Goal: Task Accomplishment & Management: Use online tool/utility

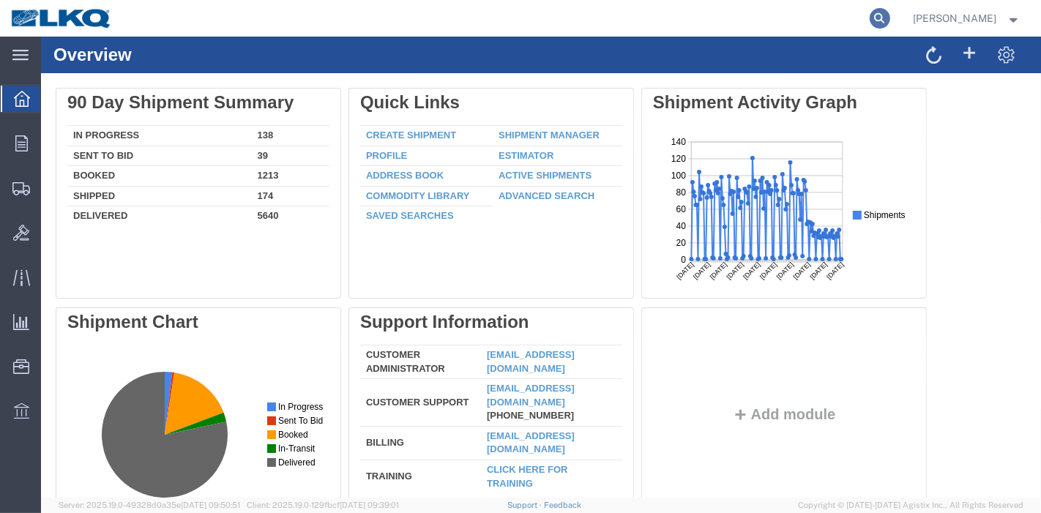
click at [890, 15] on icon at bounding box center [880, 18] width 20 height 20
click at [732, 20] on input "search" at bounding box center [647, 18] width 445 height 35
paste input "56205301"
type input "56205301"
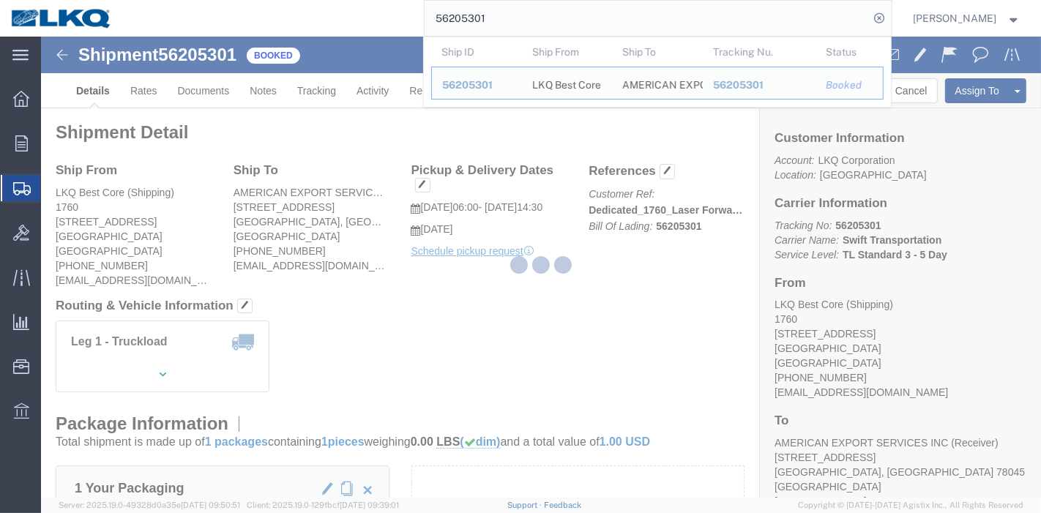
click at [332, 100] on div at bounding box center [541, 267] width 1000 height 461
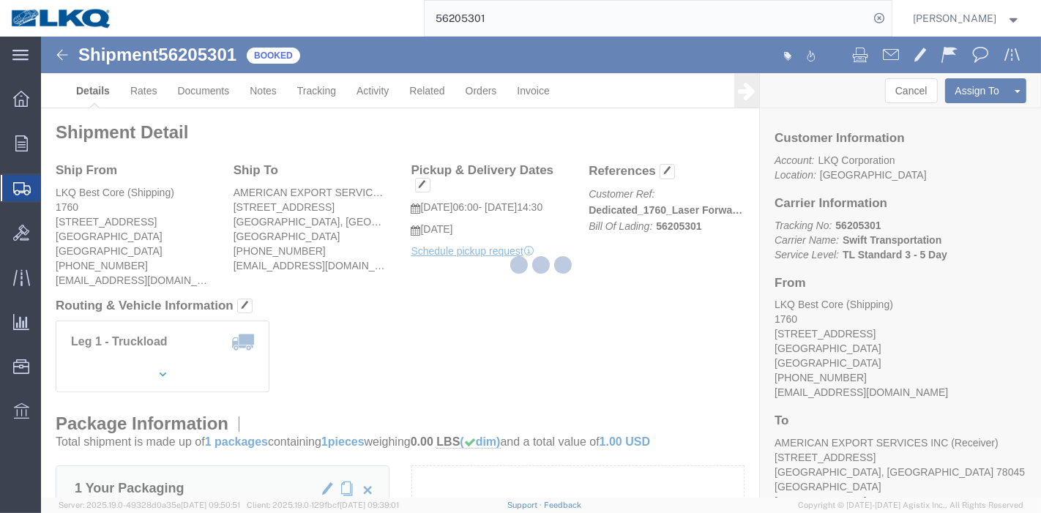
click at [316, 98] on div at bounding box center [541, 267] width 1000 height 461
click at [316, 90] on div at bounding box center [541, 267] width 1000 height 461
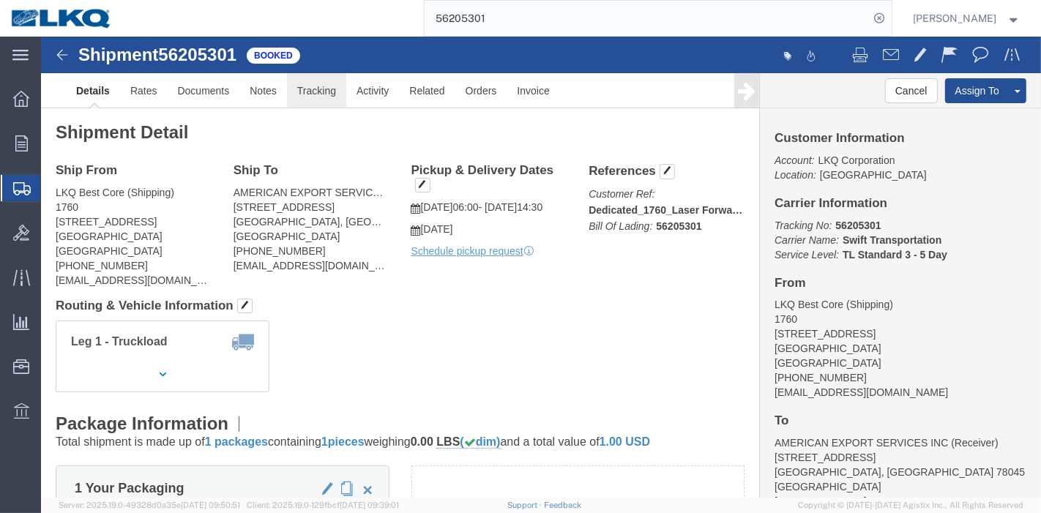
click link "Tracking"
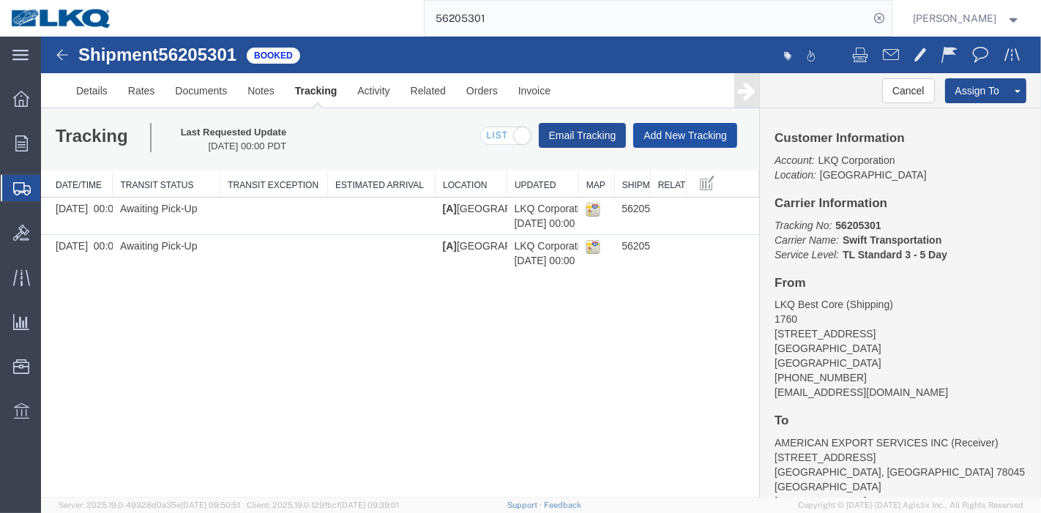
click at [660, 141] on button "Add New Tracking" at bounding box center [685, 135] width 104 height 25
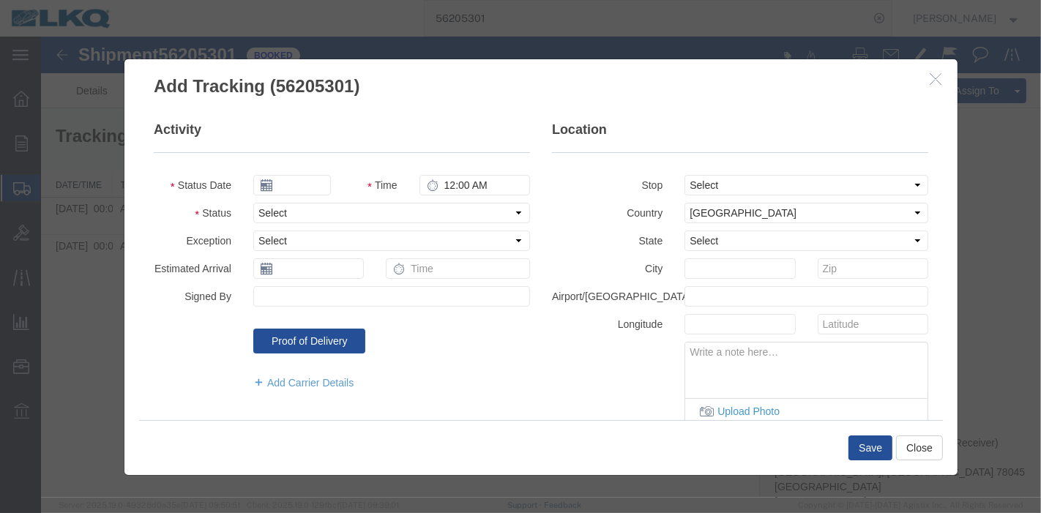
type input "09/17/2025"
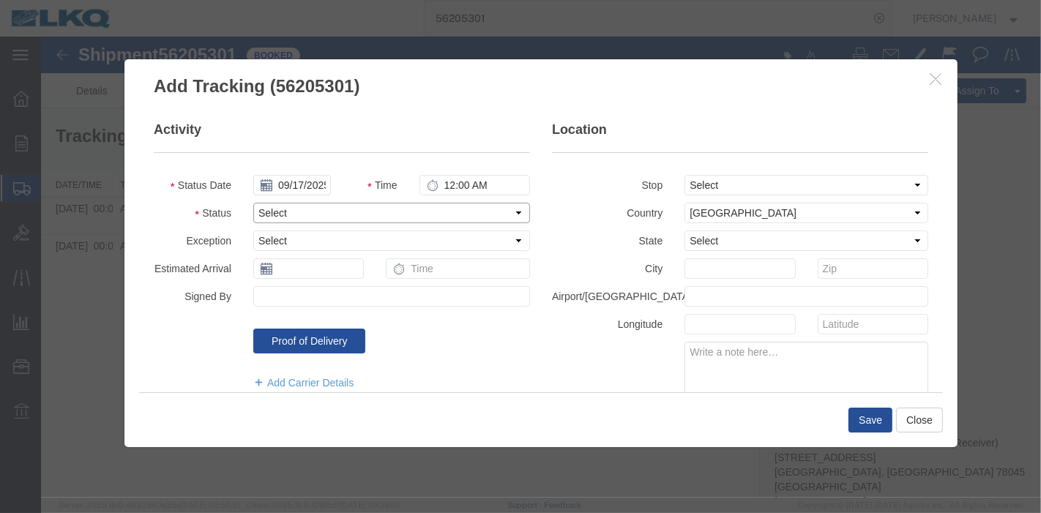
click at [292, 204] on select "Select Arrival Notice Available Arrival Notice Imported Arrive at Delivery Loca…" at bounding box center [391, 213] width 277 height 20
select select "DELIVRED"
click at [253, 203] on select "Select Arrival Notice Available Arrival Notice Imported Arrive at Delivery Loca…" at bounding box center [391, 213] width 277 height 20
click at [866, 415] on button "Save" at bounding box center [870, 420] width 44 height 25
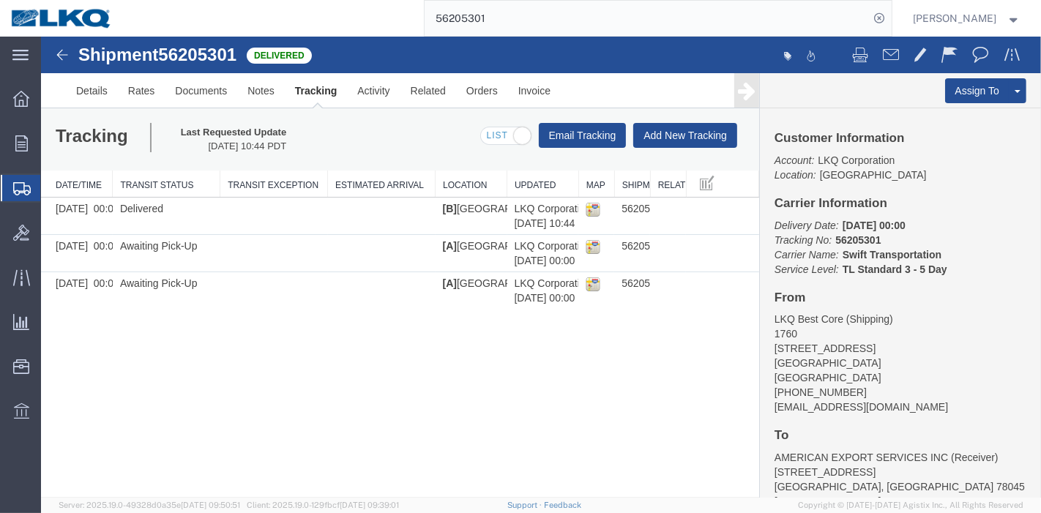
drag, startPoint x: 537, startPoint y: 19, endPoint x: 256, endPoint y: 20, distance: 280.4
click at [256, 20] on div "56205301" at bounding box center [507, 18] width 769 height 37
paste input "24"
type input "56205324"
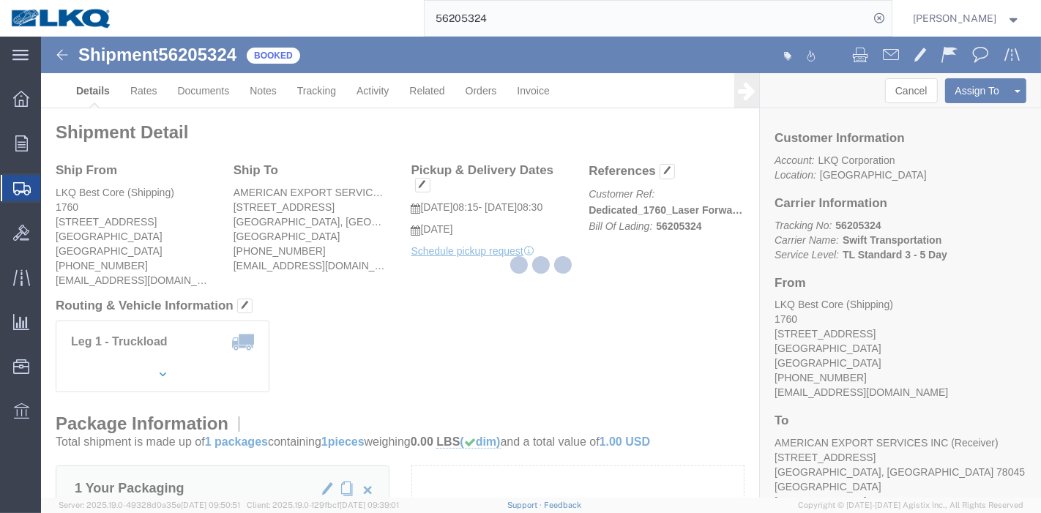
click at [318, 89] on div at bounding box center [541, 267] width 1000 height 461
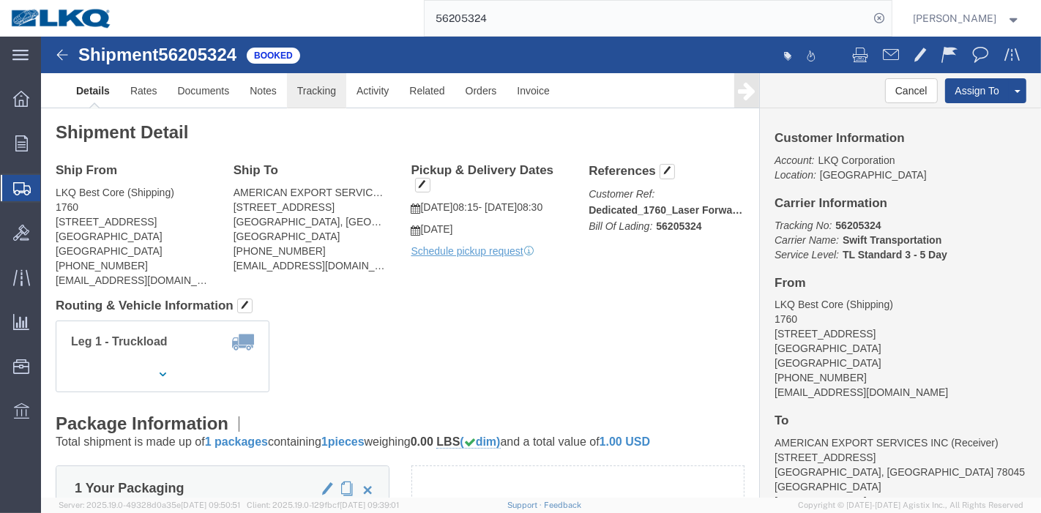
click link "Tracking"
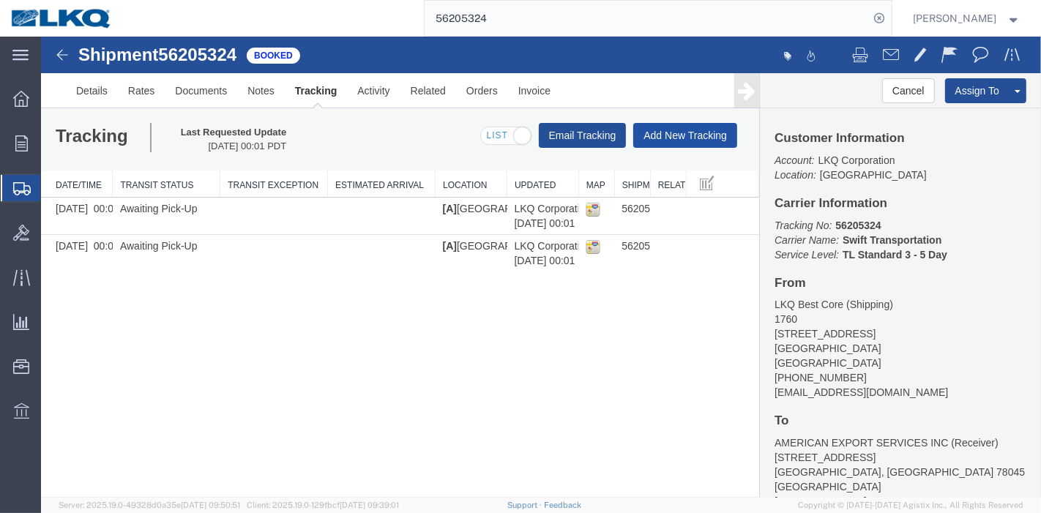
click at [691, 137] on button "Add New Tracking" at bounding box center [685, 135] width 104 height 25
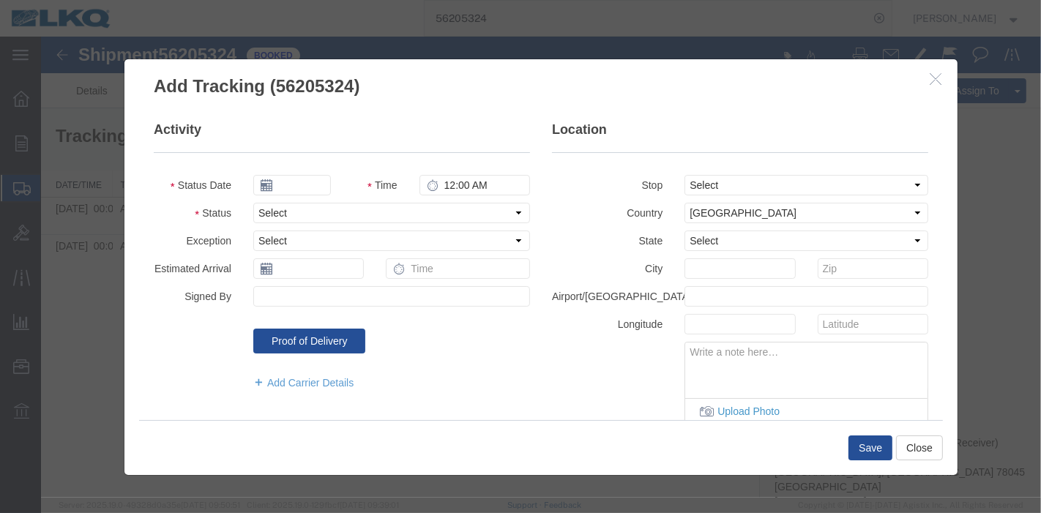
type input "09/17/2025"
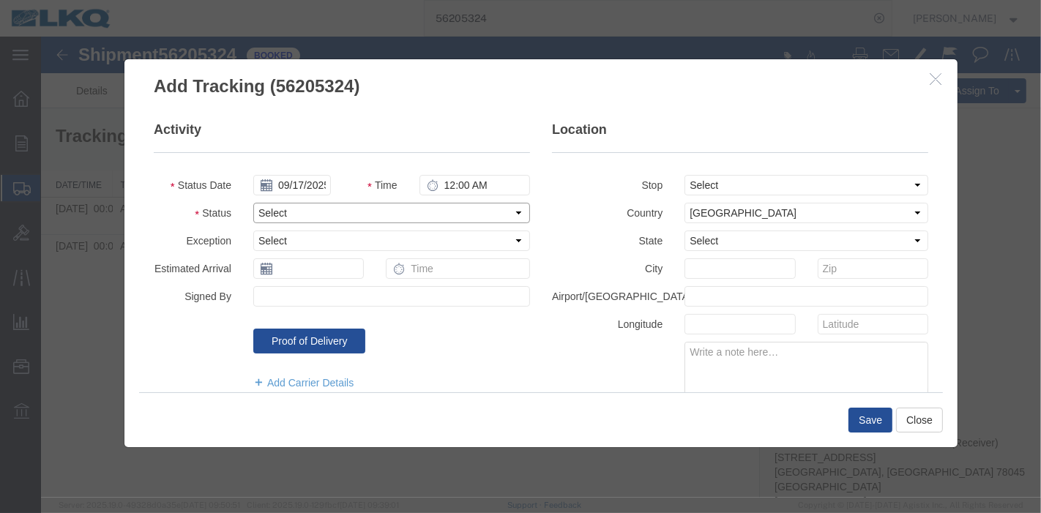
click at [290, 204] on select "Select Arrival Notice Available Arrival Notice Imported Arrive at Delivery Loca…" at bounding box center [391, 213] width 277 height 20
select select "DELIVRED"
click at [253, 203] on select "Select Arrival Notice Available Arrival Notice Imported Arrive at Delivery Loca…" at bounding box center [391, 213] width 277 height 20
click at [884, 428] on button "Save" at bounding box center [870, 420] width 44 height 25
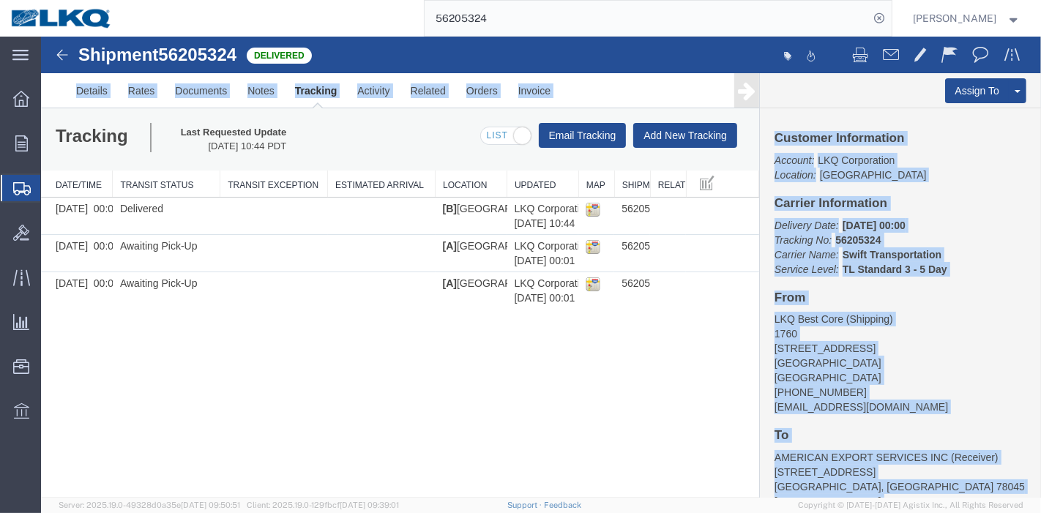
drag, startPoint x: 535, startPoint y: 37, endPoint x: 245, endPoint y: 70, distance: 291.9
click at [185, 37] on html "Shipment 56205324 3 of 3 Delivered Details Rates Documents Notes Tracking Activ…" at bounding box center [540, 267] width 1000 height 461
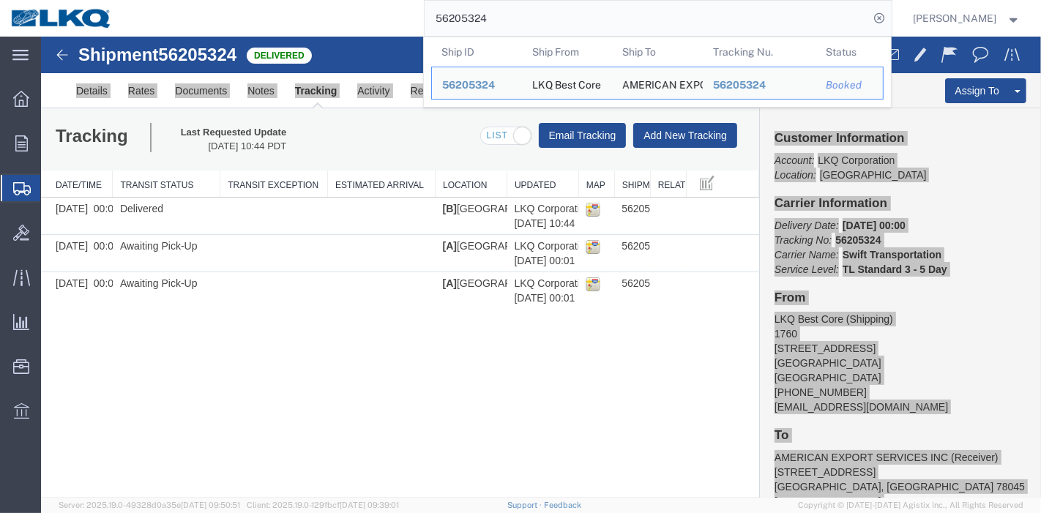
drag, startPoint x: 521, startPoint y: 18, endPoint x: 303, endPoint y: 8, distance: 217.7
click at [303, 8] on div "56205324 Ship ID Ship From Ship To Tracking Nu. Status Ship ID 56205324 Ship Fr…" at bounding box center [507, 18] width 769 height 37
paste input "522423"
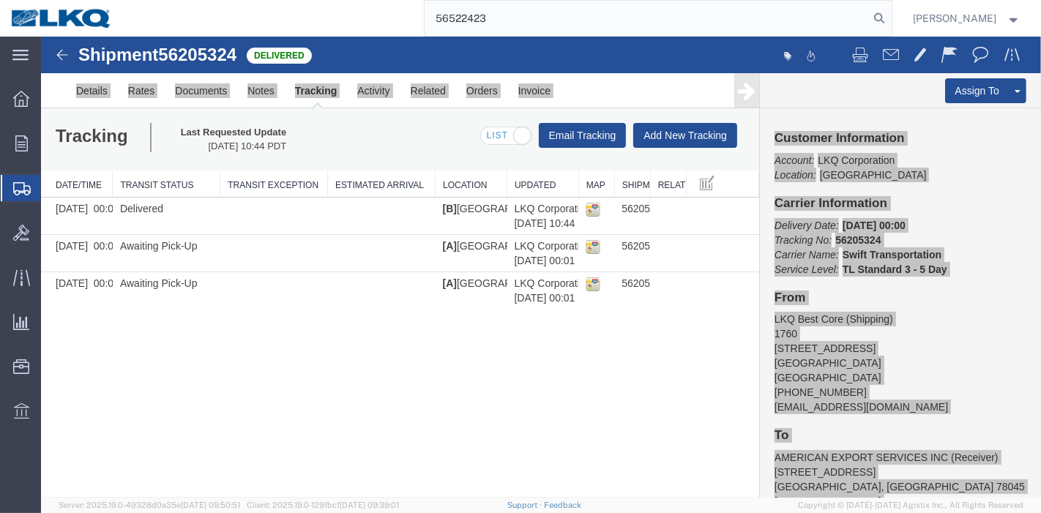
type input "56522423"
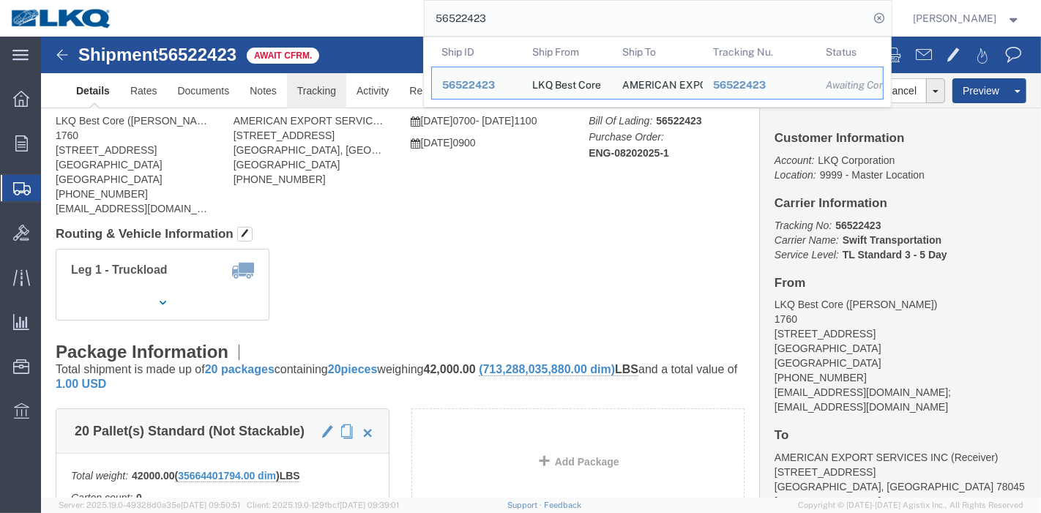
click link "Tracking"
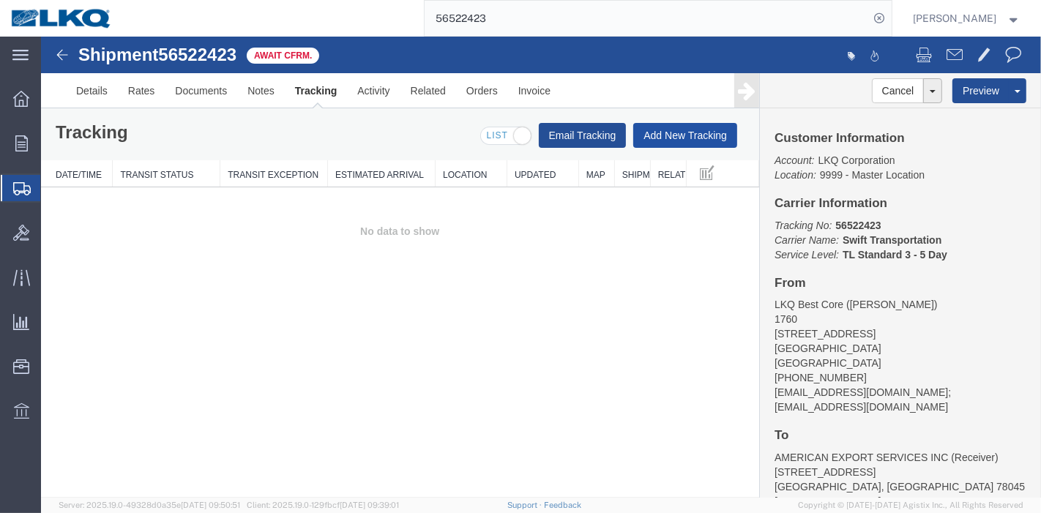
click at [676, 135] on button "Add New Tracking" at bounding box center [685, 135] width 104 height 25
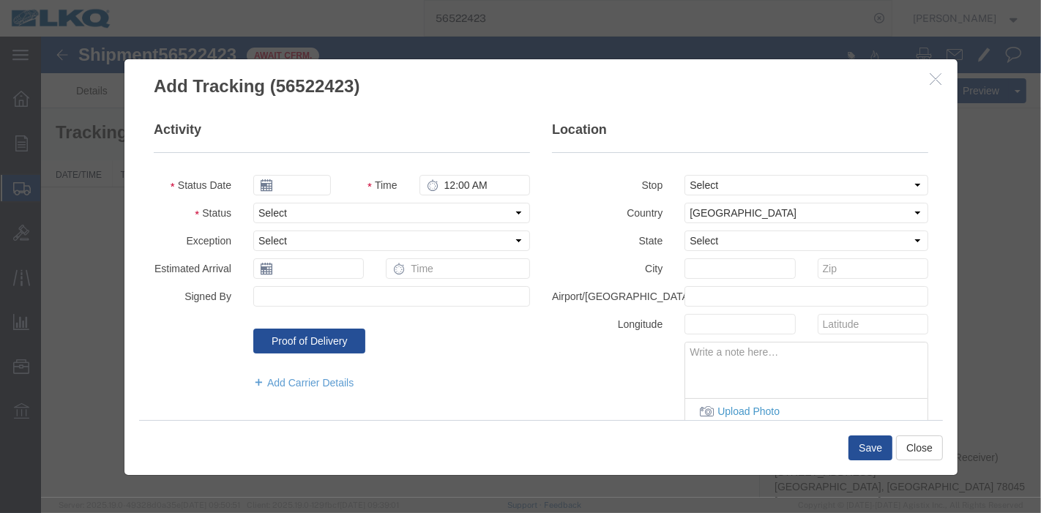
type input "09/17/2025"
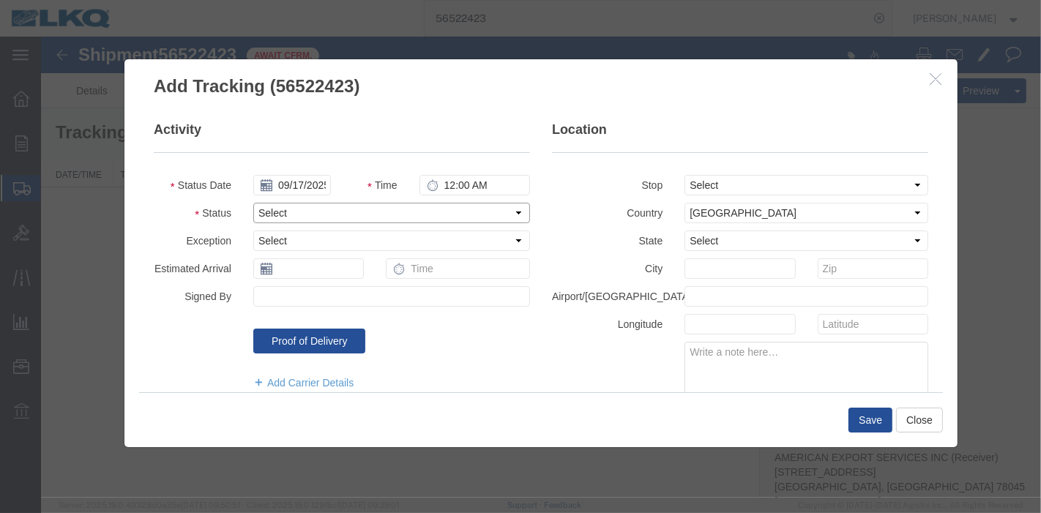
click at [318, 212] on select "Select Arrival Notice Available Arrival Notice Imported Arrive at Delivery Loca…" at bounding box center [391, 213] width 277 height 20
select select "DELIVRED"
click at [253, 203] on select "Select Arrival Notice Available Arrival Notice Imported Arrive at Delivery Loca…" at bounding box center [391, 213] width 277 height 20
click at [859, 420] on button "Save" at bounding box center [870, 420] width 44 height 25
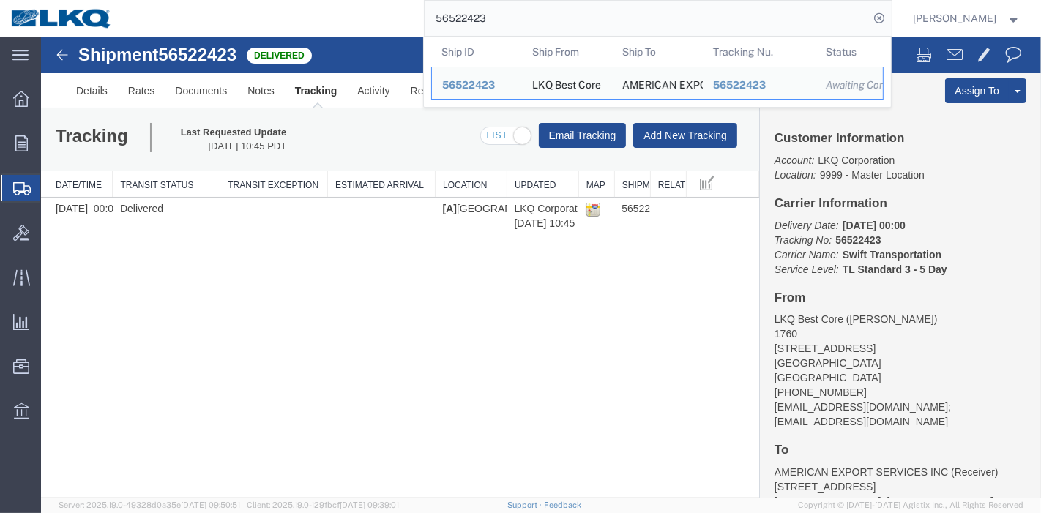
drag, startPoint x: 523, startPoint y: 15, endPoint x: 283, endPoint y: 23, distance: 240.3
click at [283, 22] on div "56522423 Ship ID Ship From Ship To Tracking Nu. Status Ship ID 56522423 Ship Fr…" at bounding box center [507, 18] width 769 height 37
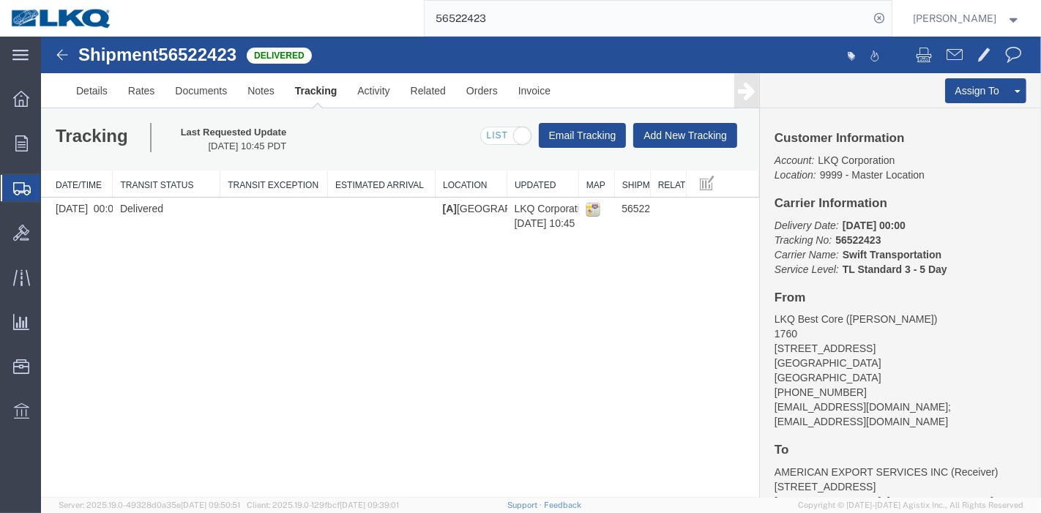
paste input "607534"
type input "56607534"
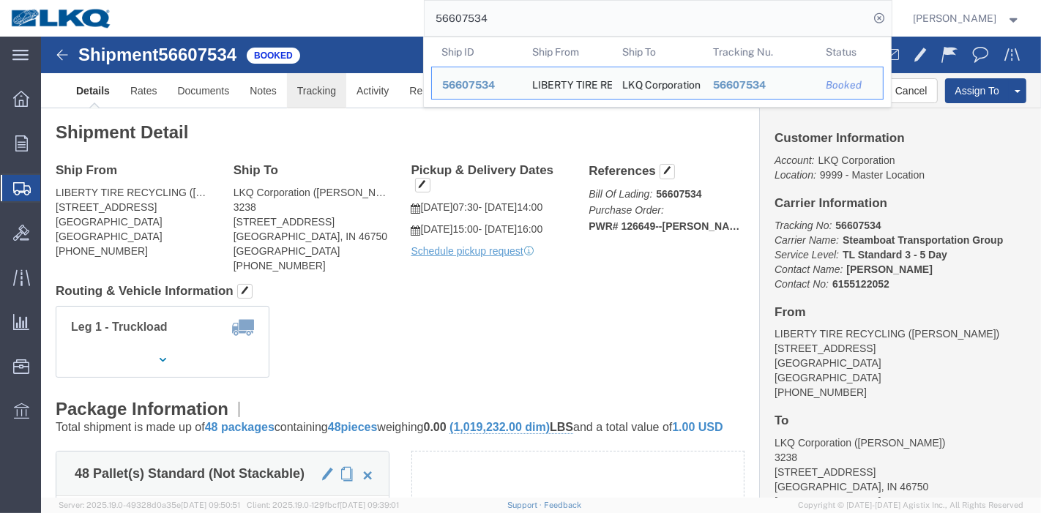
click link "Tracking"
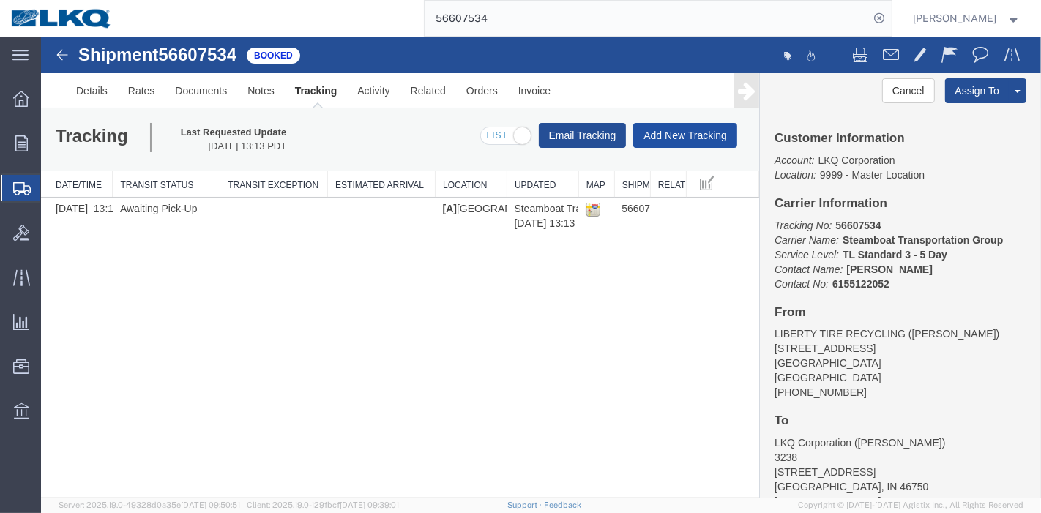
click at [679, 135] on button "Add New Tracking" at bounding box center [685, 135] width 104 height 25
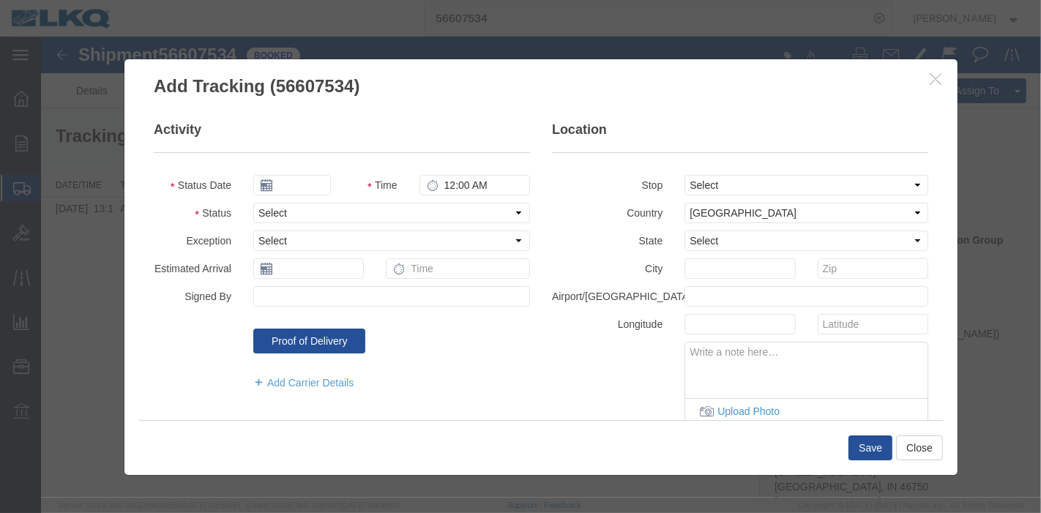
type input "09/17/2025"
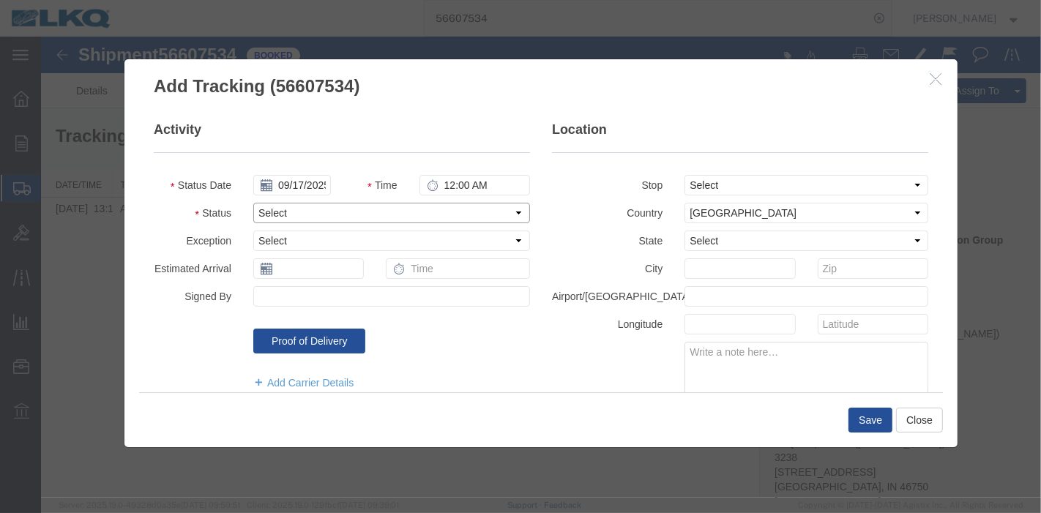
click at [284, 212] on select "Select Arrival Notice Available Arrival Notice Imported Arrive at Delivery Loca…" at bounding box center [391, 213] width 277 height 20
select select "DELIVRED"
click at [253, 203] on select "Select Arrival Notice Available Arrival Notice Imported Arrive at Delivery Loca…" at bounding box center [391, 213] width 277 height 20
click at [872, 422] on button "Save" at bounding box center [870, 420] width 44 height 25
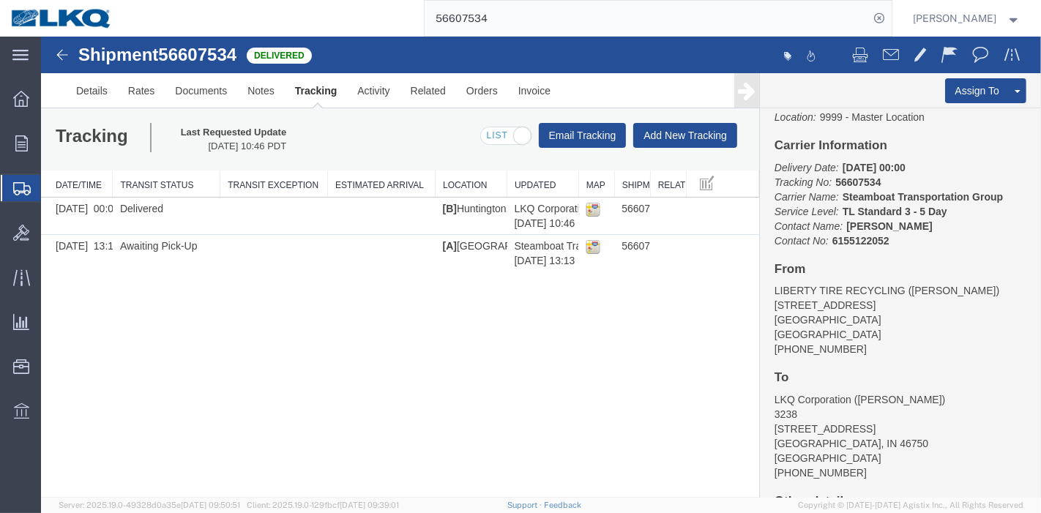
scroll to position [163, 0]
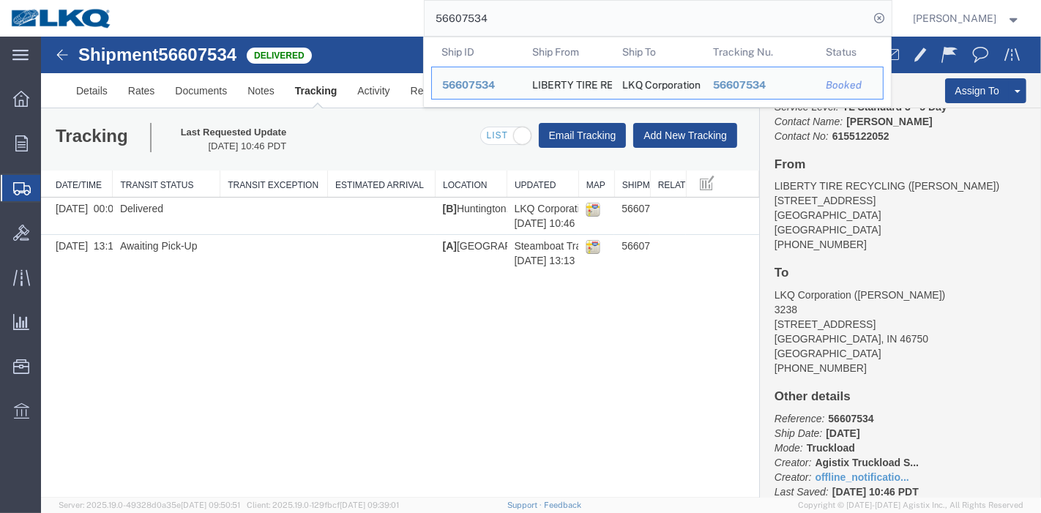
drag, startPoint x: 542, startPoint y: 15, endPoint x: 302, endPoint y: 15, distance: 239.4
click at [302, 15] on div "56607534 Ship ID Ship From Ship To Tracking Nu. Status Ship ID 56607534 Ship Fr…" at bounding box center [507, 18] width 769 height 37
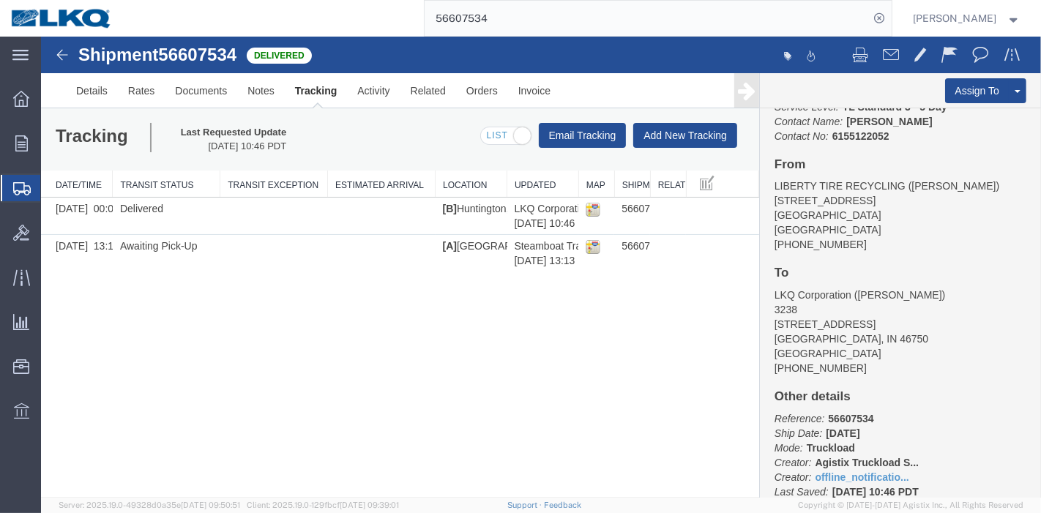
paste input "554241"
type input "56554241"
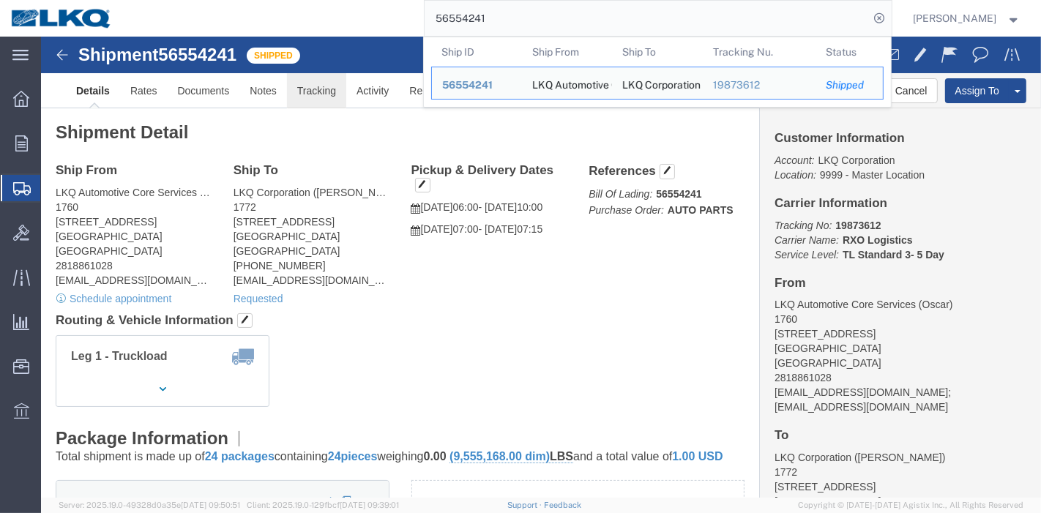
click link "Tracking"
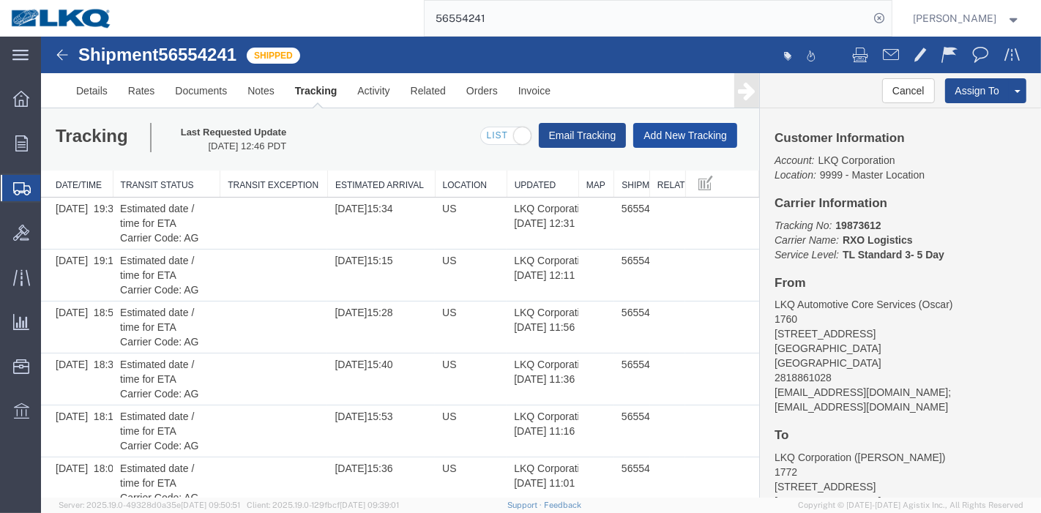
click at [658, 146] on button "Add New Tracking" at bounding box center [685, 135] width 104 height 25
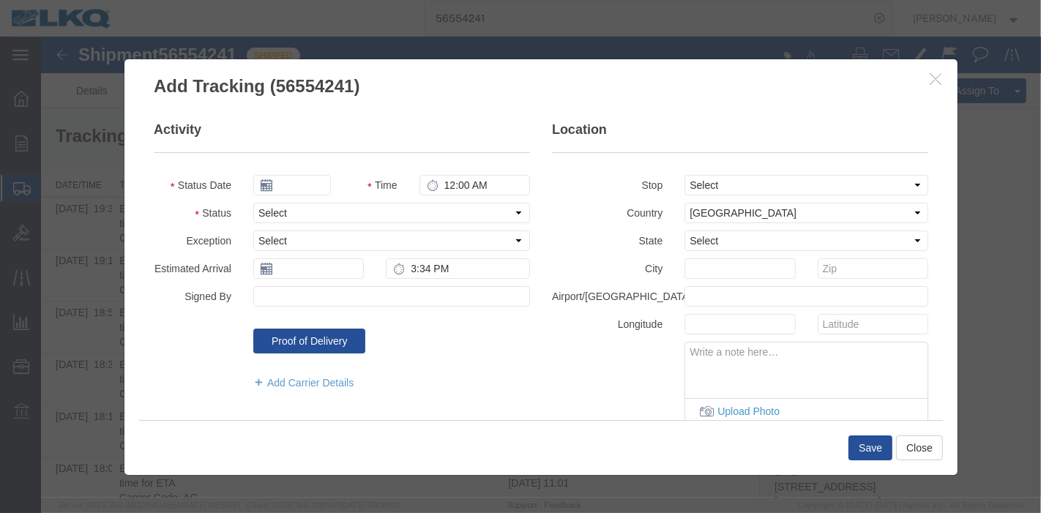
type input "09/17/2025"
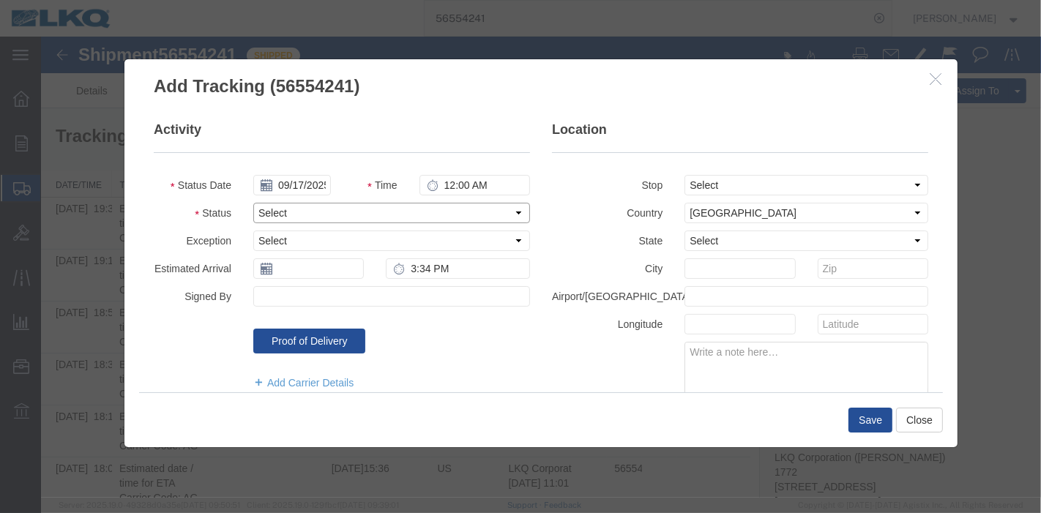
click at [333, 211] on select "Select Arrival Notice Available Arrival Notice Imported Arrive at Delivery Loca…" at bounding box center [391, 213] width 277 height 20
select select "DELIVRED"
click at [253, 203] on select "Select Arrival Notice Available Arrival Notice Imported Arrive at Delivery Loca…" at bounding box center [391, 213] width 277 height 20
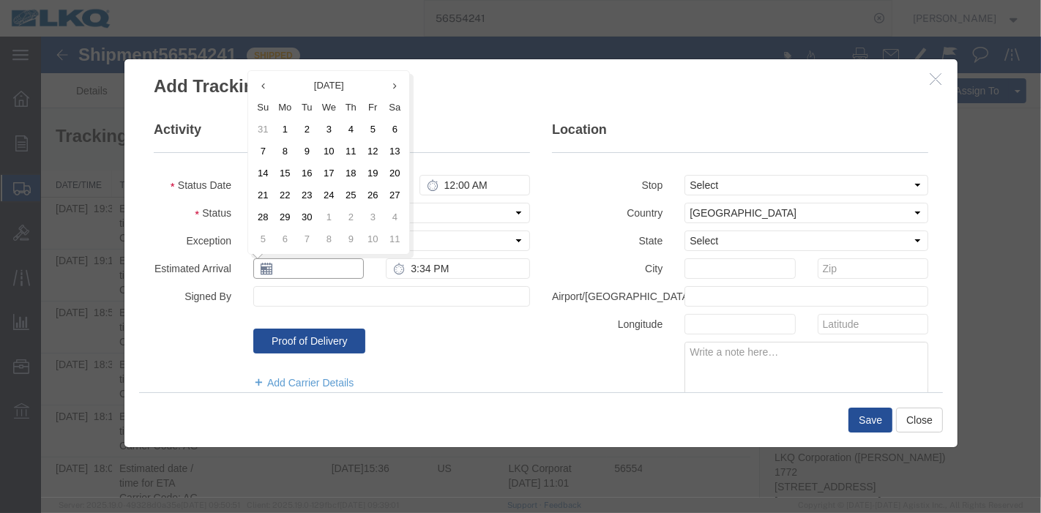
click at [299, 274] on input "text" at bounding box center [308, 268] width 111 height 20
click at [261, 87] on icon at bounding box center [263, 86] width 4 height 10
click at [371, 191] on td "22" at bounding box center [372, 195] width 22 height 22
type input "[DATE]"
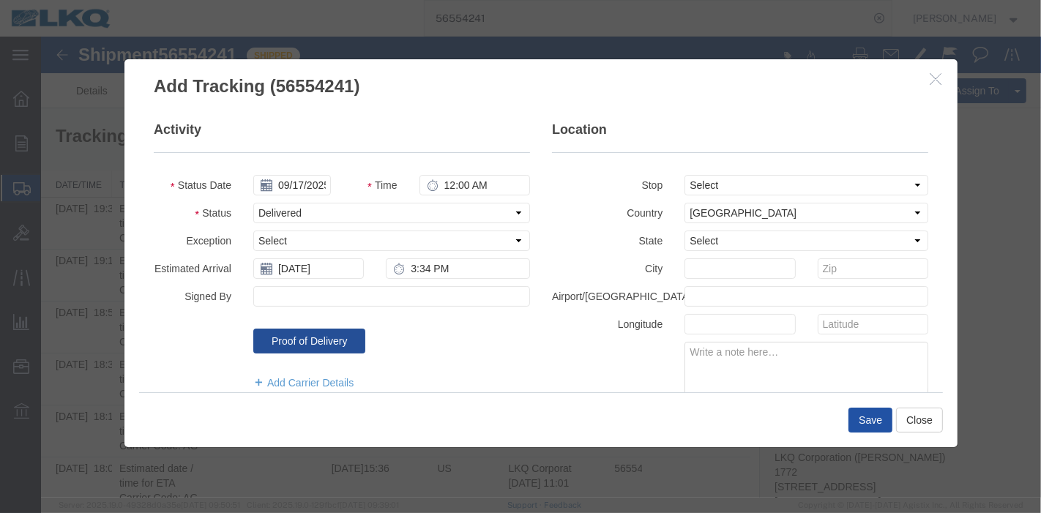
click at [867, 413] on button "Save" at bounding box center [870, 420] width 44 height 25
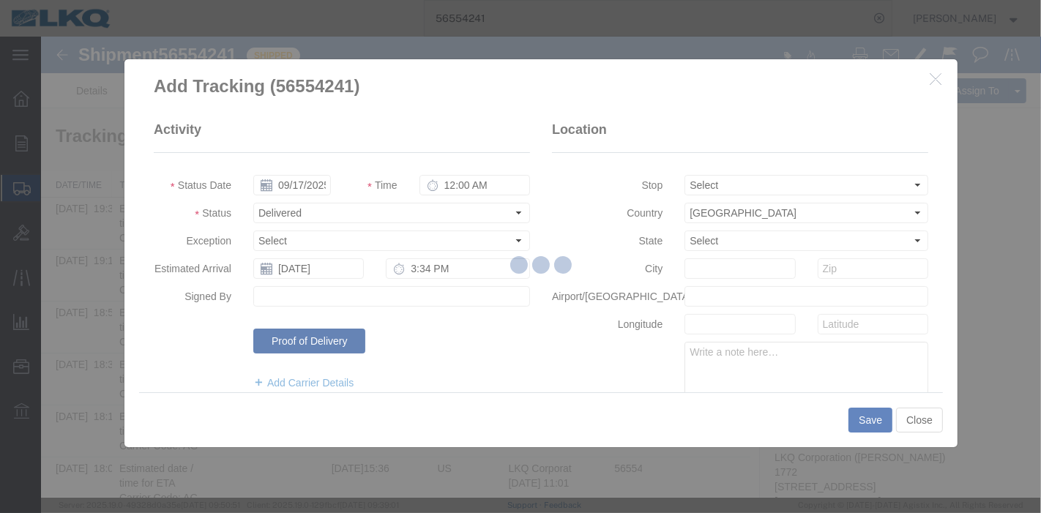
click at [848, 408] on button "Save" at bounding box center [870, 420] width 44 height 25
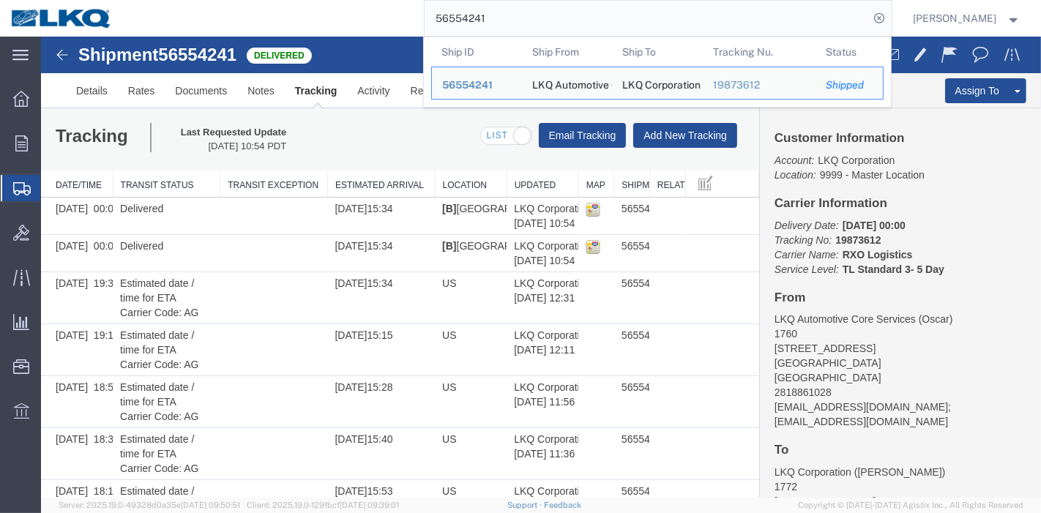
drag, startPoint x: 446, startPoint y: 66, endPoint x: 316, endPoint y: 40, distance: 132.1
paste input "97915"
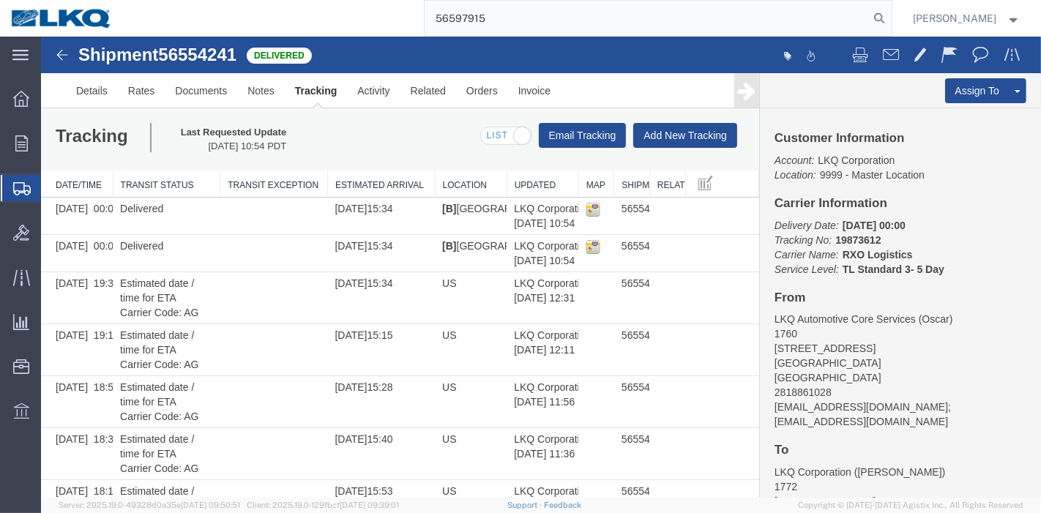
type input "56597915"
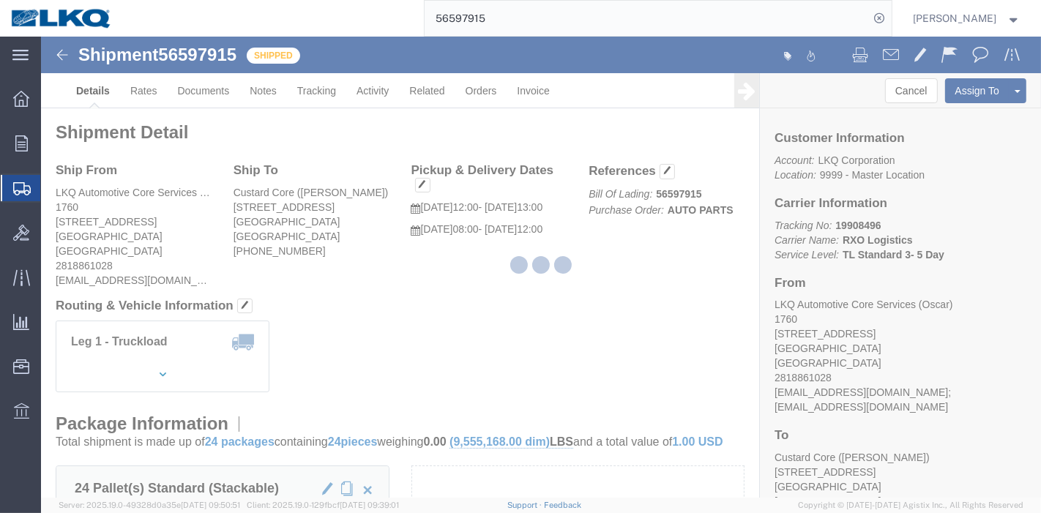
click at [320, 96] on div at bounding box center [541, 267] width 1000 height 461
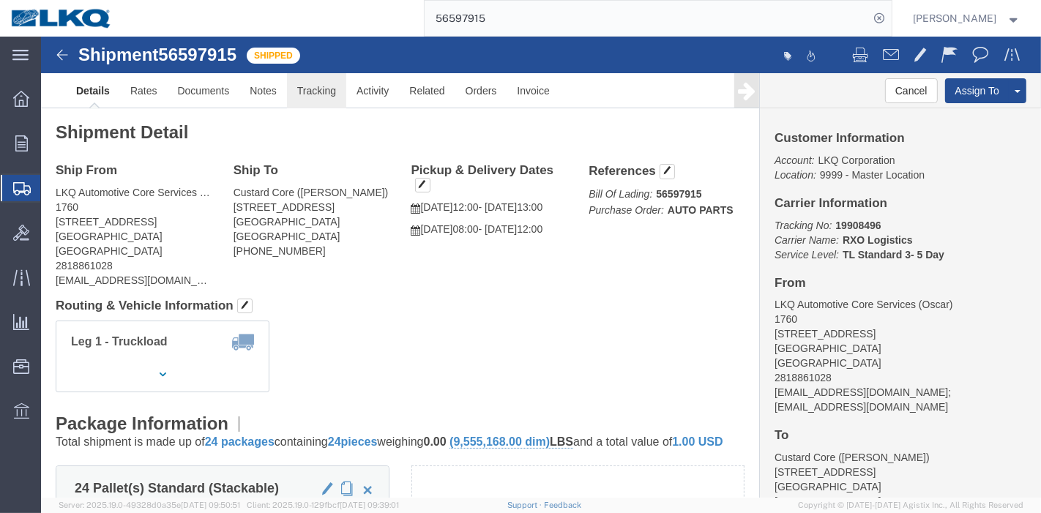
drag, startPoint x: 315, startPoint y: 92, endPoint x: 275, endPoint y: 56, distance: 53.4
click link "Tracking"
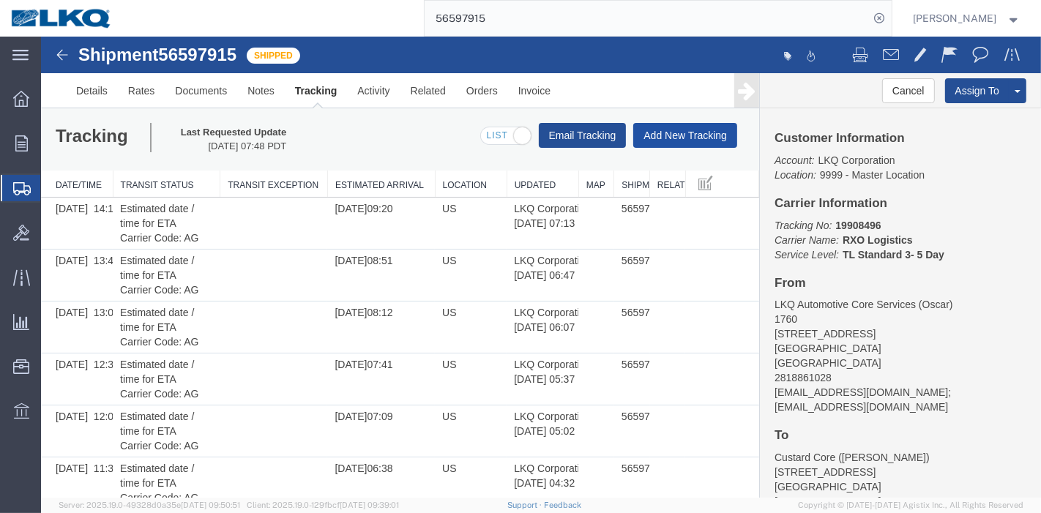
click at [687, 139] on button "Add New Tracking" at bounding box center [685, 135] width 104 height 25
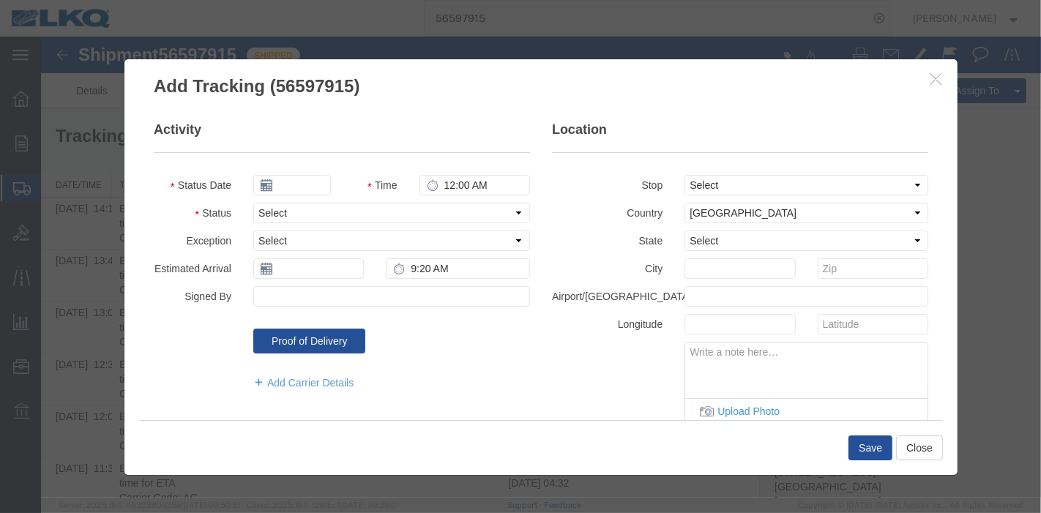
type input "09/17/2025"
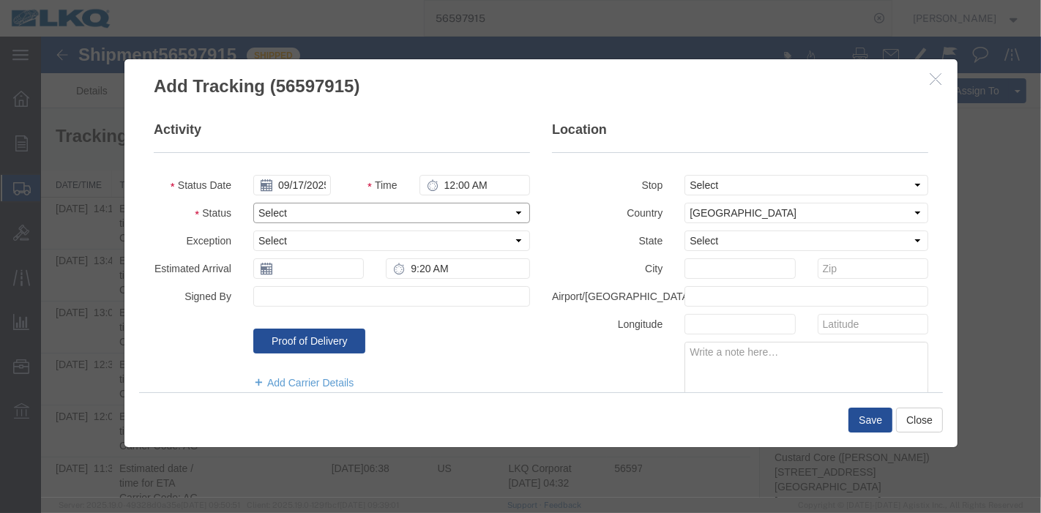
click at [299, 208] on select "Select Arrival Notice Available Arrival Notice Imported Arrive at Delivery Loca…" at bounding box center [391, 213] width 277 height 20
select select "DELIVRED"
click at [253, 203] on select "Select Arrival Notice Available Arrival Notice Imported Arrive at Delivery Loca…" at bounding box center [391, 213] width 277 height 20
click at [288, 269] on input "text" at bounding box center [308, 268] width 111 height 20
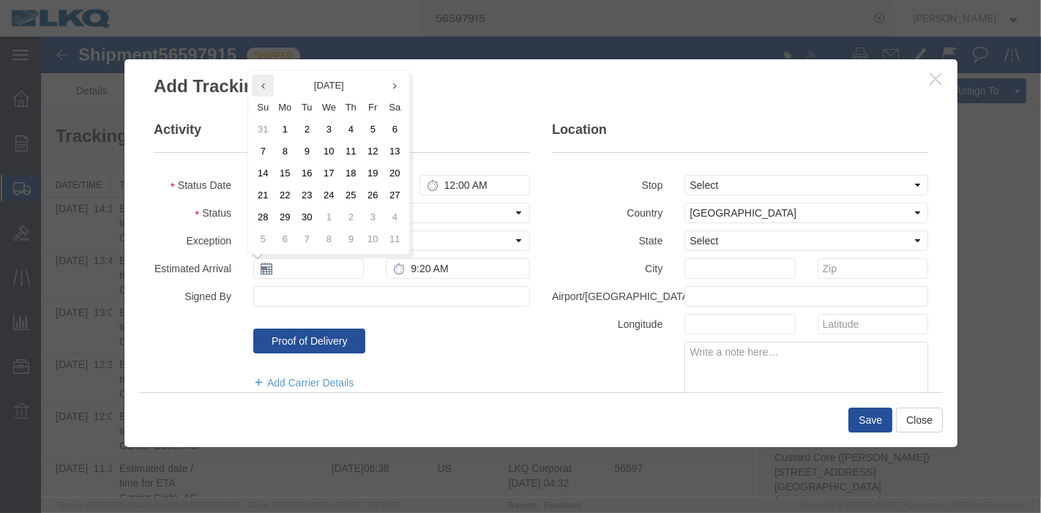
click at [258, 84] on th at bounding box center [262, 86] width 22 height 22
click at [348, 216] on td "28" at bounding box center [350, 217] width 22 height 22
type input "[DATE]"
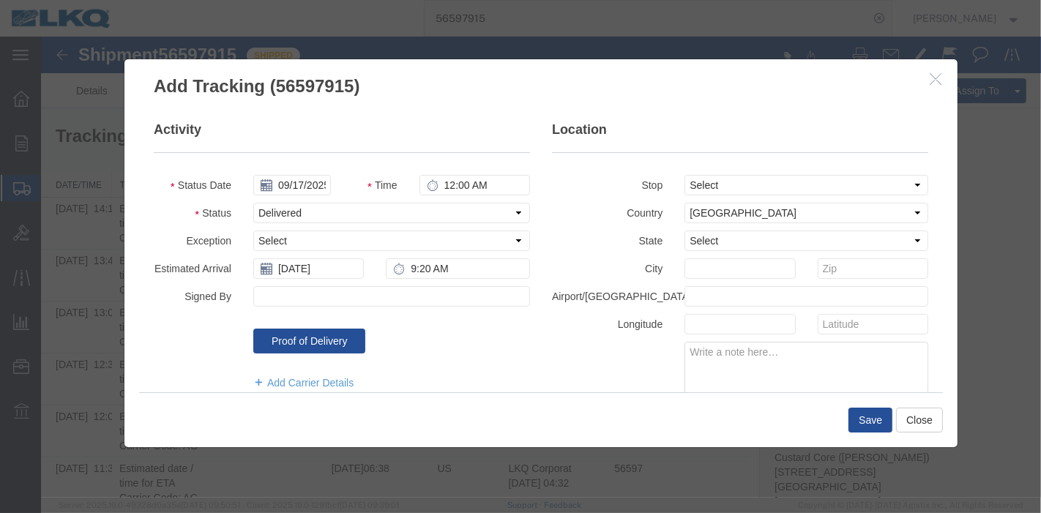
click at [859, 405] on div "Save Close" at bounding box center [540, 419] width 804 height 55
click at [858, 416] on button "Save" at bounding box center [870, 420] width 44 height 25
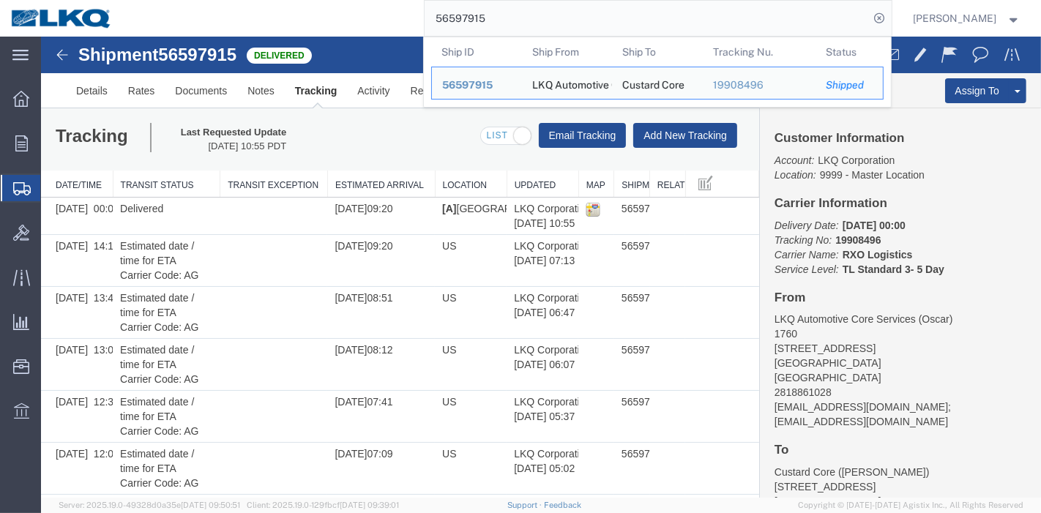
drag, startPoint x: 540, startPoint y: 17, endPoint x: 301, endPoint y: 17, distance: 239.4
click at [301, 17] on div "56597915 Ship ID Ship From Ship To Tracking Nu. Status Ship ID 56597915 Ship Fr…" at bounding box center [507, 18] width 769 height 37
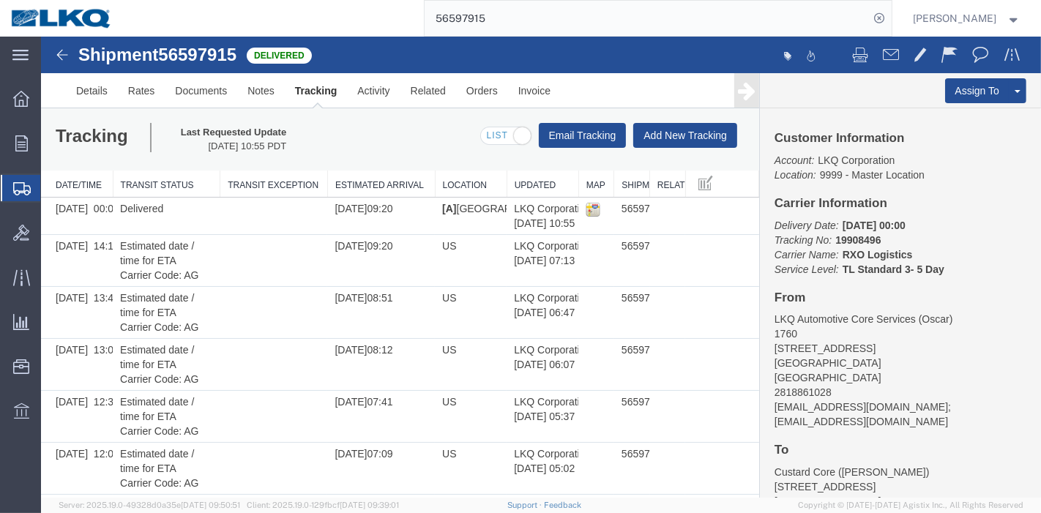
paste input "26066"
type input "56526066"
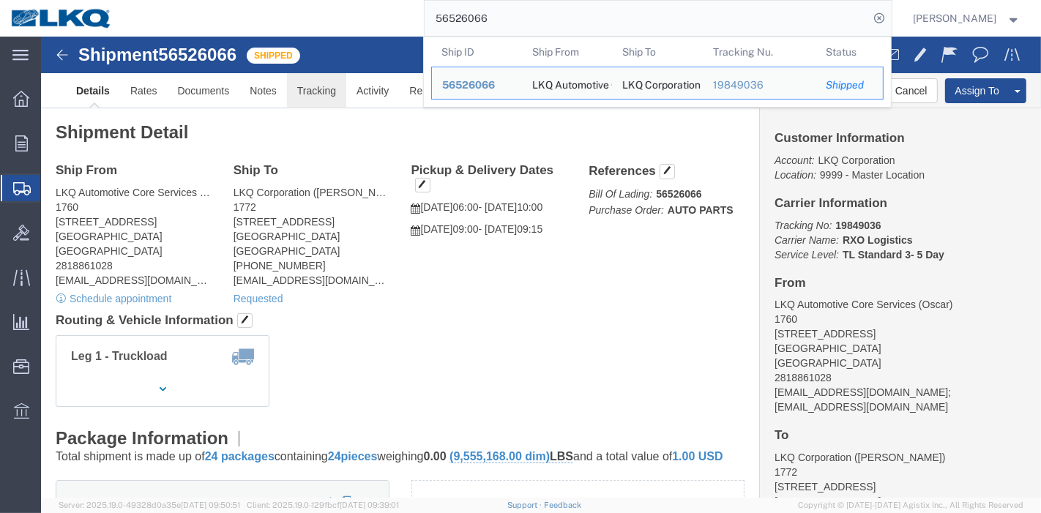
drag, startPoint x: 277, startPoint y: 59, endPoint x: 270, endPoint y: 68, distance: 11.4
click link "Tracking"
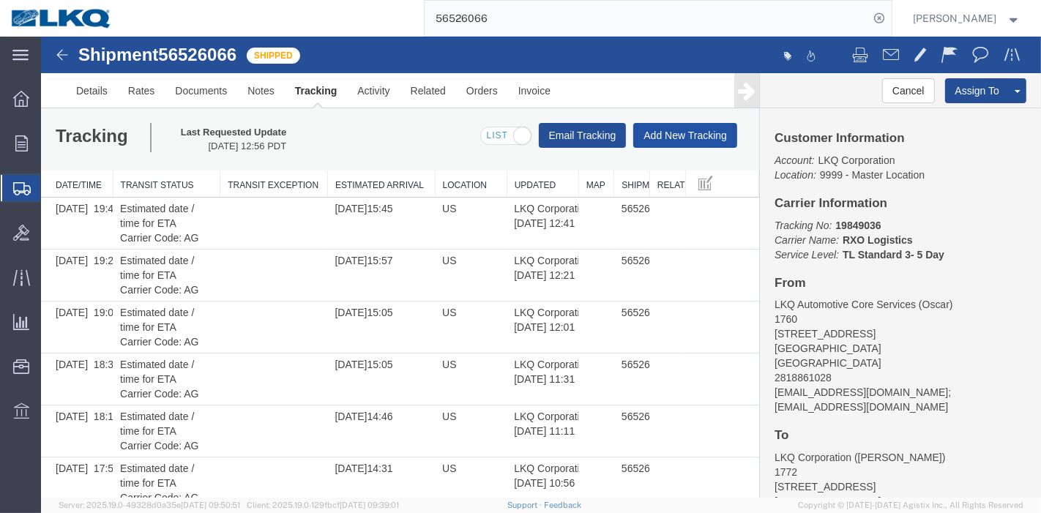
click at [685, 136] on button "Add New Tracking" at bounding box center [685, 135] width 104 height 25
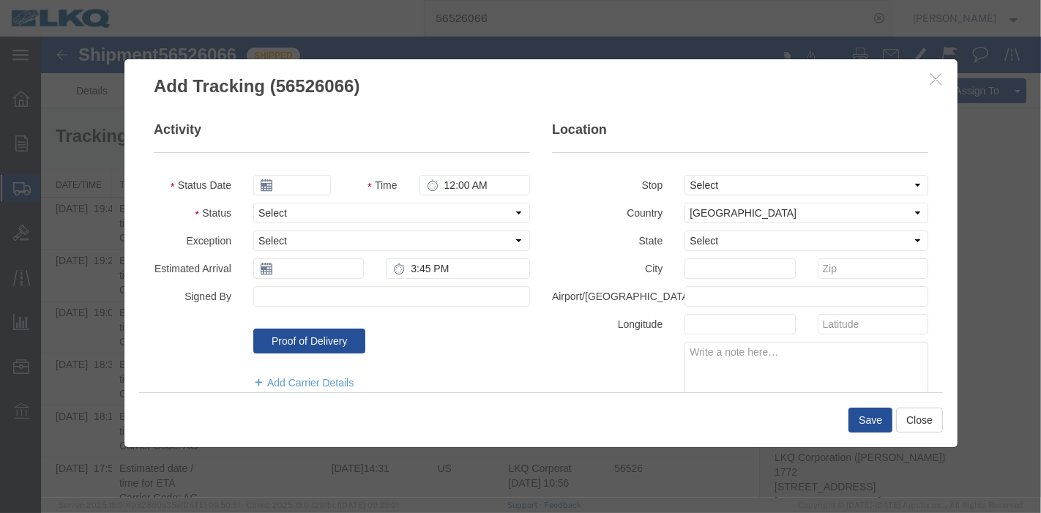
type input "09/17/2025"
click at [297, 210] on select "Select Arrival Notice Available Arrival Notice Imported Arrive at Delivery Loca…" at bounding box center [391, 213] width 277 height 20
select select "DELIVRED"
click at [253, 203] on select "Select Arrival Notice Available Arrival Notice Imported Arrive at Delivery Loca…" at bounding box center [391, 213] width 277 height 20
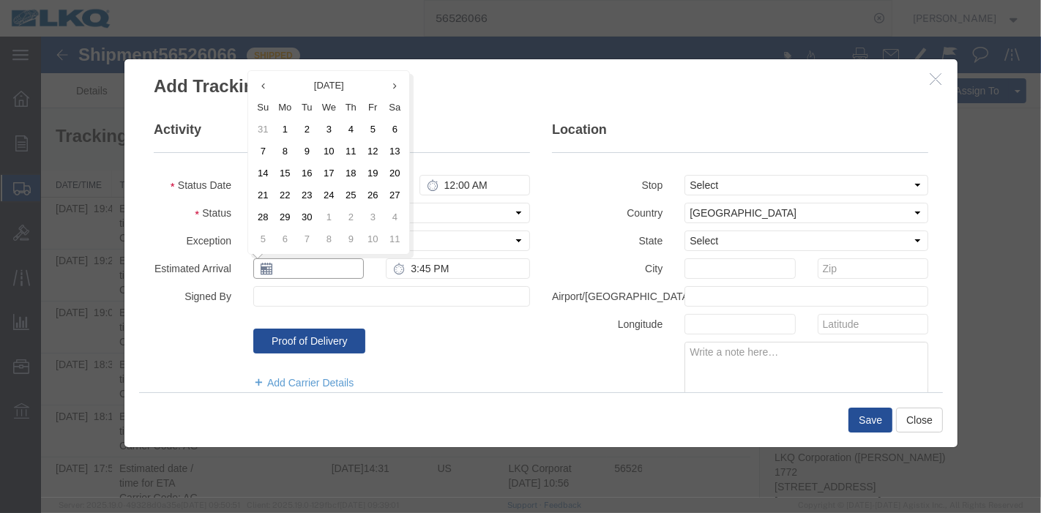
click at [294, 260] on input "text" at bounding box center [308, 268] width 111 height 20
click at [264, 86] on th at bounding box center [262, 86] width 22 height 22
click at [351, 191] on td "21" at bounding box center [350, 195] width 22 height 22
type input "[DATE]"
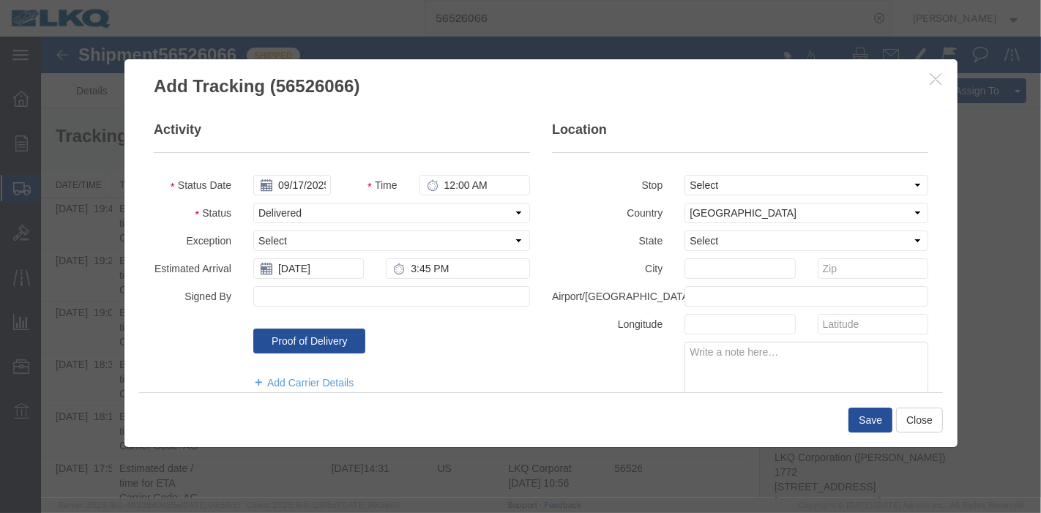
click at [852, 398] on div "Save Close" at bounding box center [540, 419] width 804 height 55
click at [859, 413] on button "Save" at bounding box center [870, 420] width 44 height 25
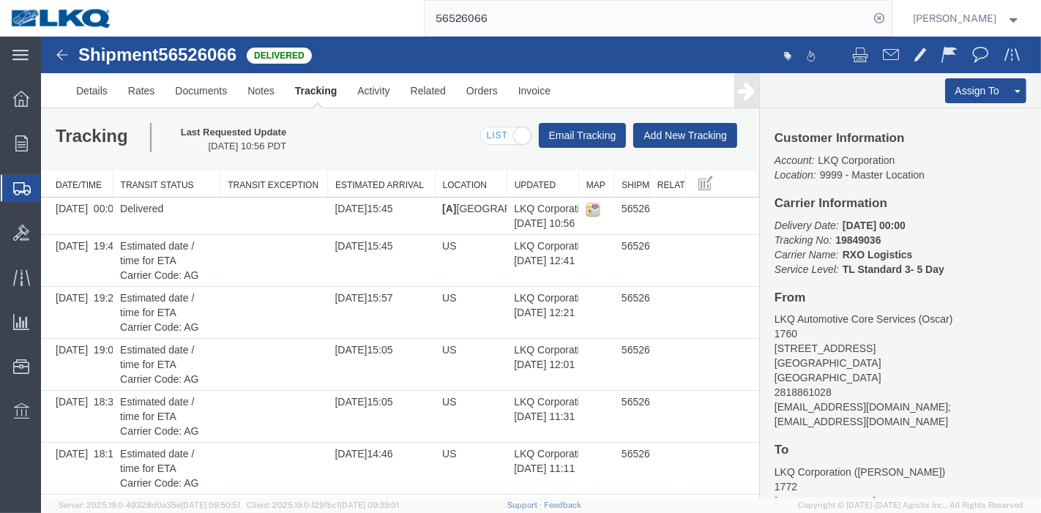
drag, startPoint x: 521, startPoint y: 21, endPoint x: 267, endPoint y: 24, distance: 253.3
click at [267, 24] on div "56526066" at bounding box center [507, 18] width 769 height 37
click at [521, 15] on input "56526066" at bounding box center [647, 18] width 445 height 35
drag, startPoint x: 527, startPoint y: 32, endPoint x: 291, endPoint y: 13, distance: 237.2
click at [291, 13] on div "56526066" at bounding box center [507, 18] width 769 height 37
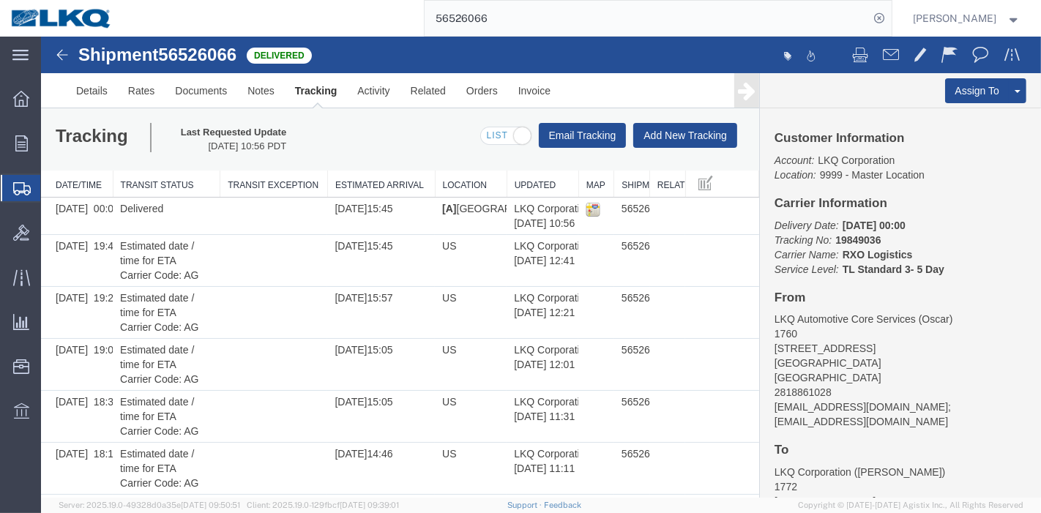
paste input "356707"
type input "56356707"
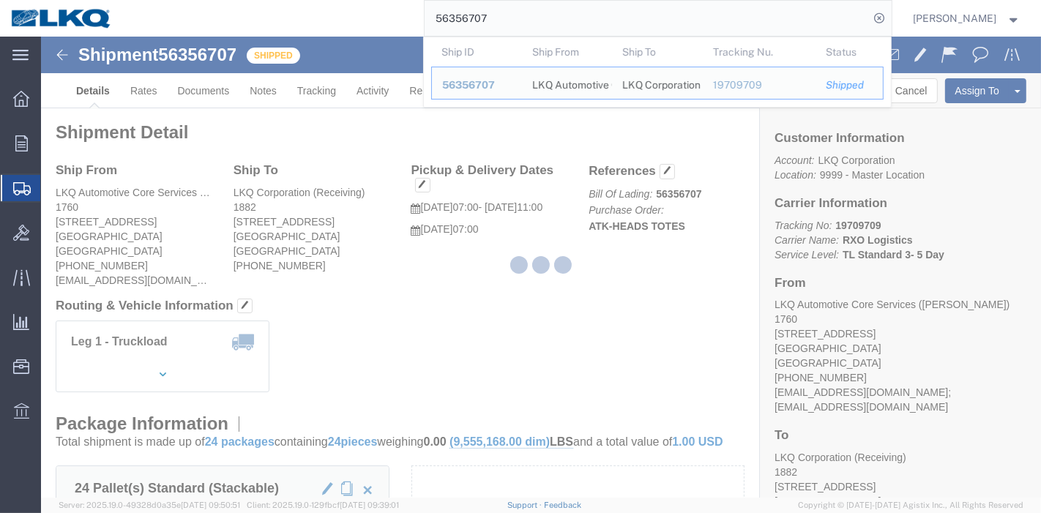
click at [316, 86] on div at bounding box center [541, 267] width 1000 height 461
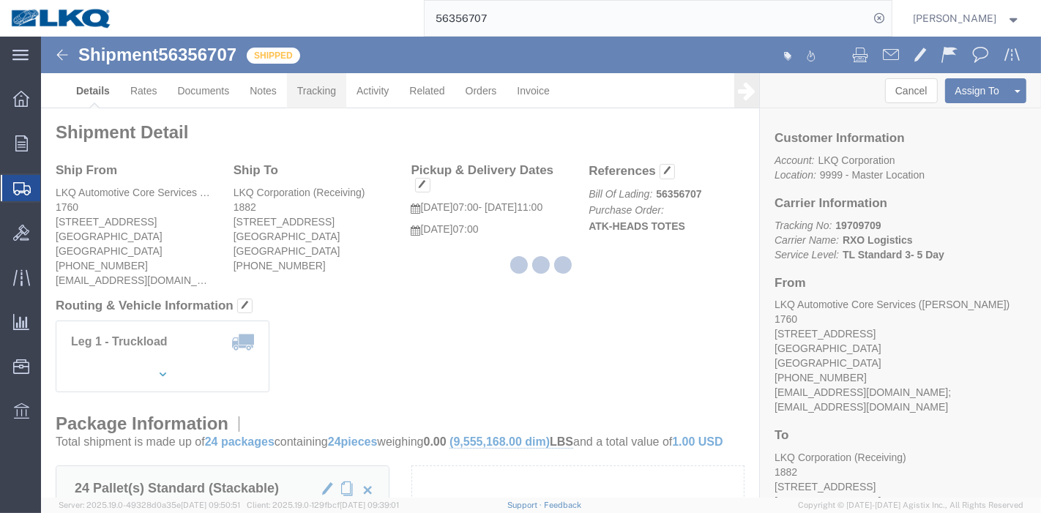
drag, startPoint x: 316, startPoint y: 95, endPoint x: 276, endPoint y: 59, distance: 53.9
click link "Tracking"
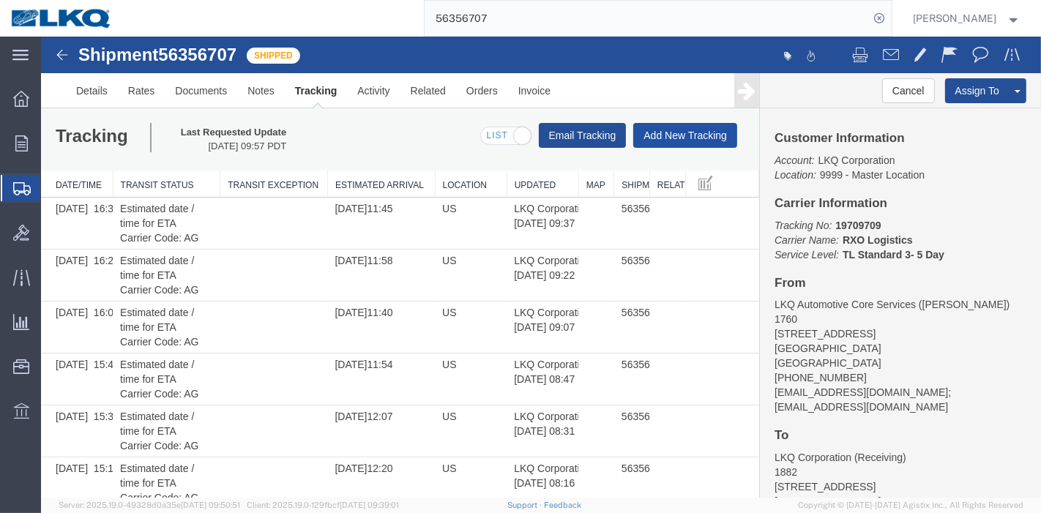
click at [671, 132] on button "Add New Tracking" at bounding box center [685, 135] width 104 height 25
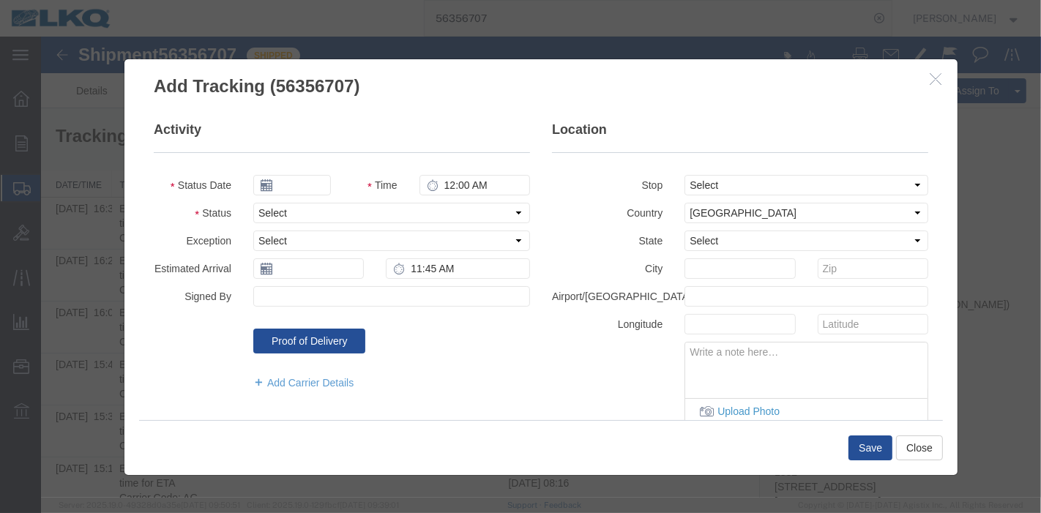
type input "09/17/2025"
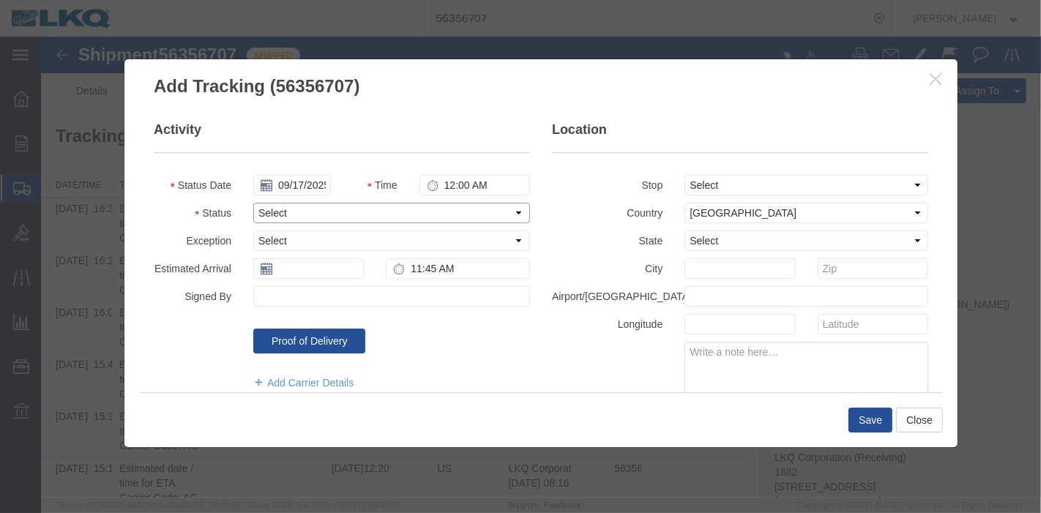
click at [299, 216] on select "Select Arrival Notice Available Arrival Notice Imported Arrive at Delivery Loca…" at bounding box center [391, 213] width 277 height 20
select select "DELIVRED"
click at [253, 203] on select "Select Arrival Notice Available Arrival Notice Imported Arrive at Delivery Loca…" at bounding box center [391, 213] width 277 height 20
click at [292, 266] on input "text" at bounding box center [308, 268] width 111 height 20
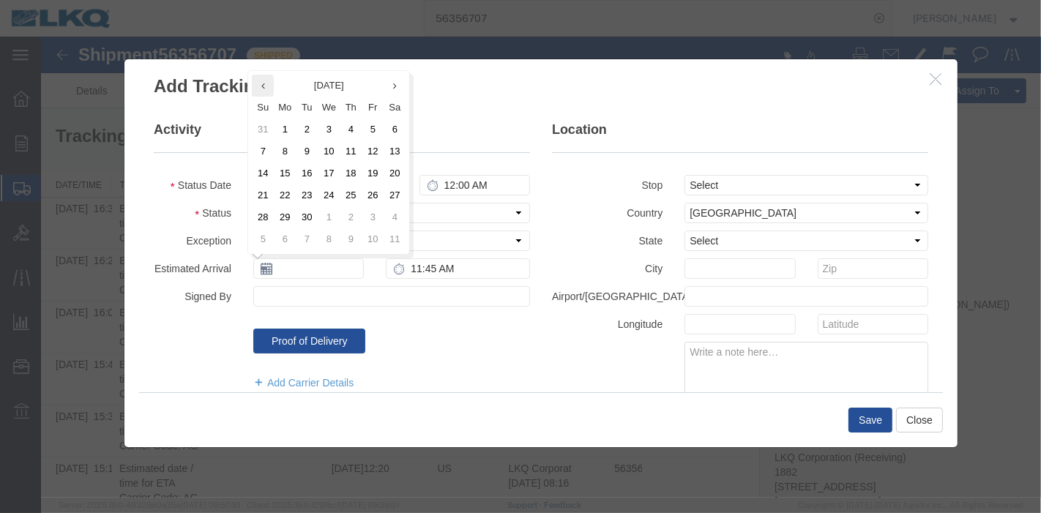
click at [261, 83] on icon at bounding box center [263, 86] width 4 height 10
click at [286, 152] on td "4" at bounding box center [284, 152] width 22 height 22
type input "[DATE]"
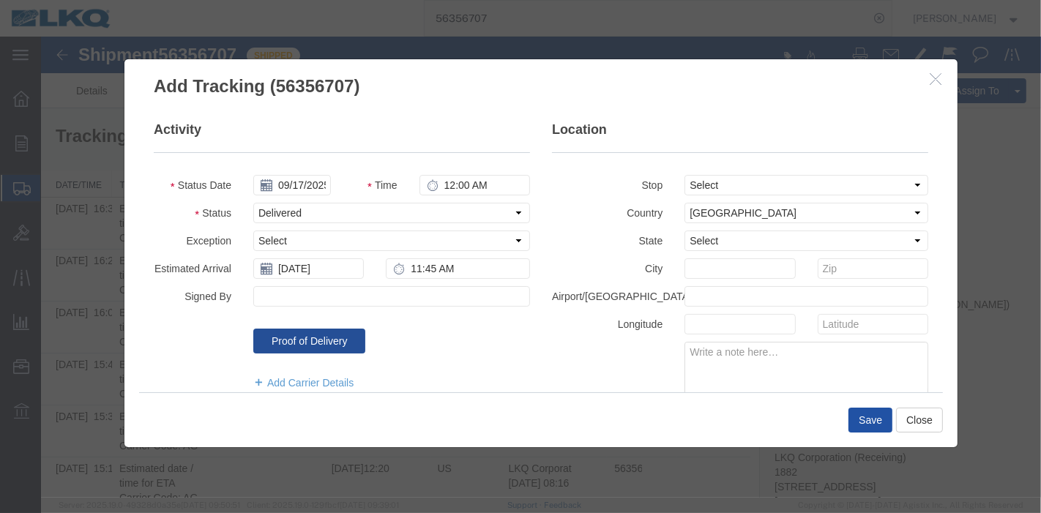
click at [865, 420] on button "Save" at bounding box center [870, 420] width 44 height 25
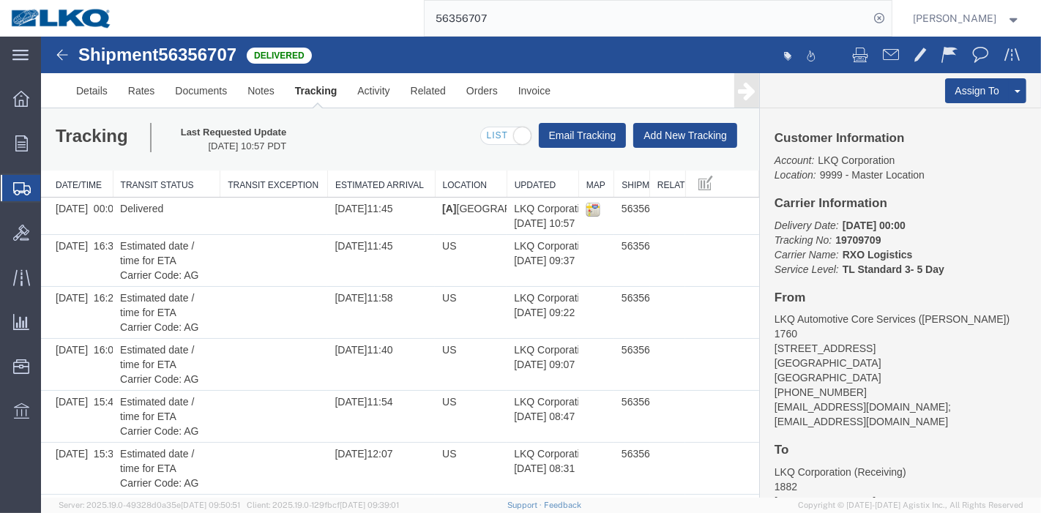
scroll to position [201, 0]
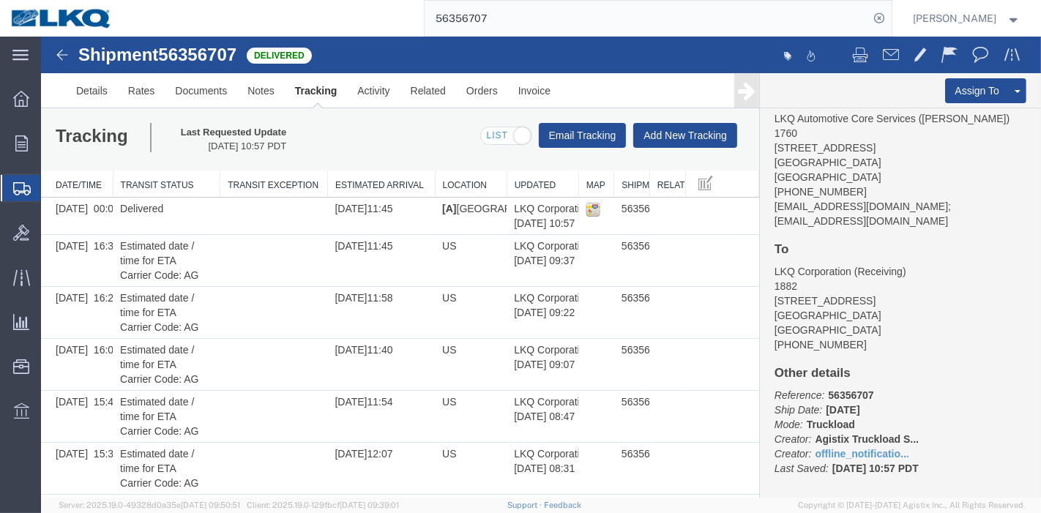
drag, startPoint x: 286, startPoint y: 22, endPoint x: 277, endPoint y: 22, distance: 8.1
click at [277, 22] on div "56356707" at bounding box center [507, 18] width 769 height 37
paste input "5526033"
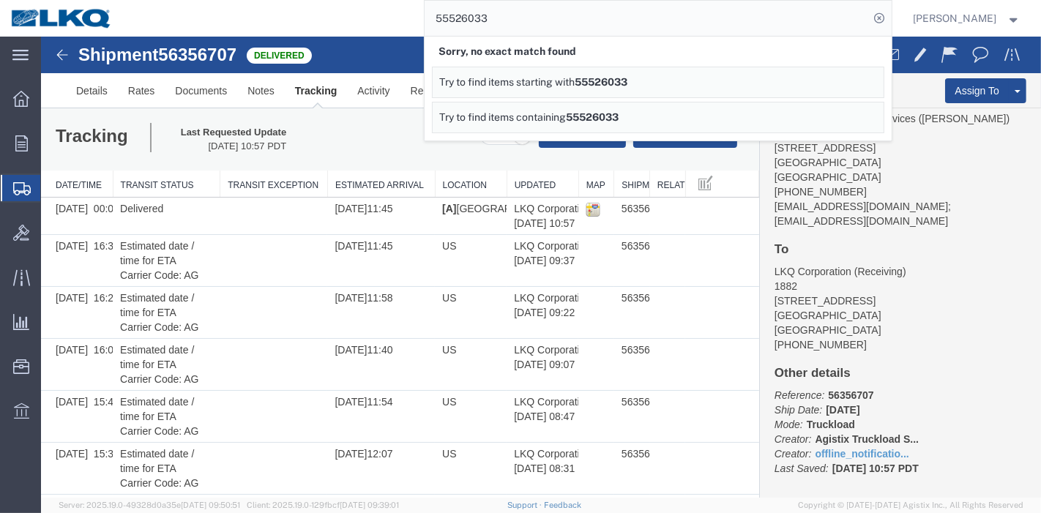
drag, startPoint x: 516, startPoint y: 20, endPoint x: 255, endPoint y: 28, distance: 261.5
click at [255, 28] on div "55526033 Sorry, no exact match found Try to find items starting with 55526033 T…" at bounding box center [507, 18] width 769 height 37
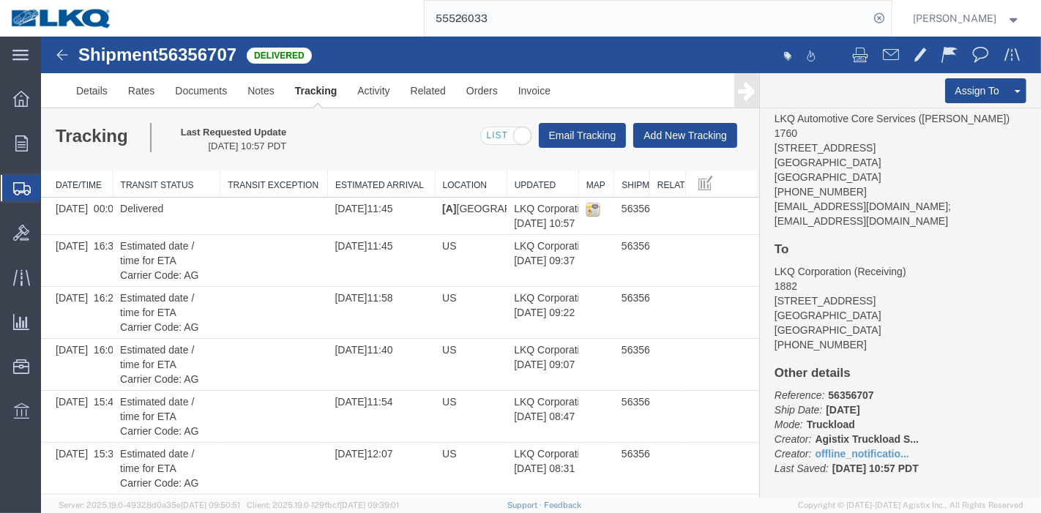
paste input "6246866"
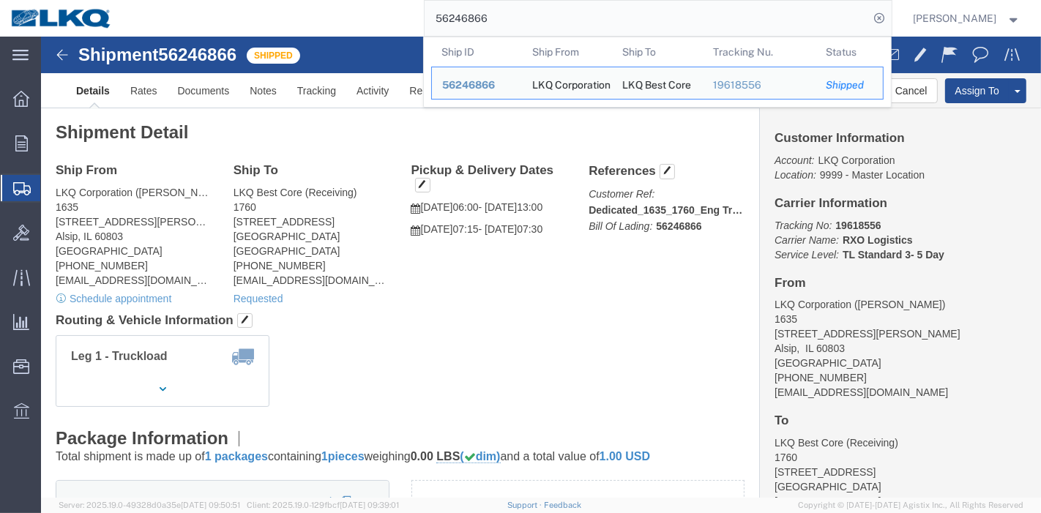
drag, startPoint x: 527, startPoint y: 28, endPoint x: 225, endPoint y: 24, distance: 301.7
click at [225, 24] on div "56246866 Ship ID Ship From Ship To Tracking Nu. Status Ship ID 56246866 Ship Fr…" at bounding box center [507, 18] width 769 height 37
paste input "18875"
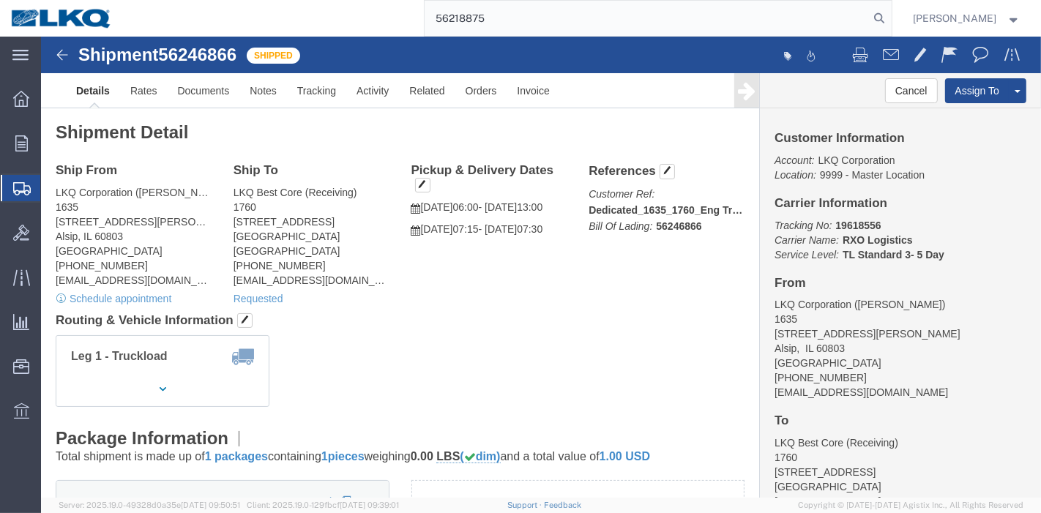
type input "56218875"
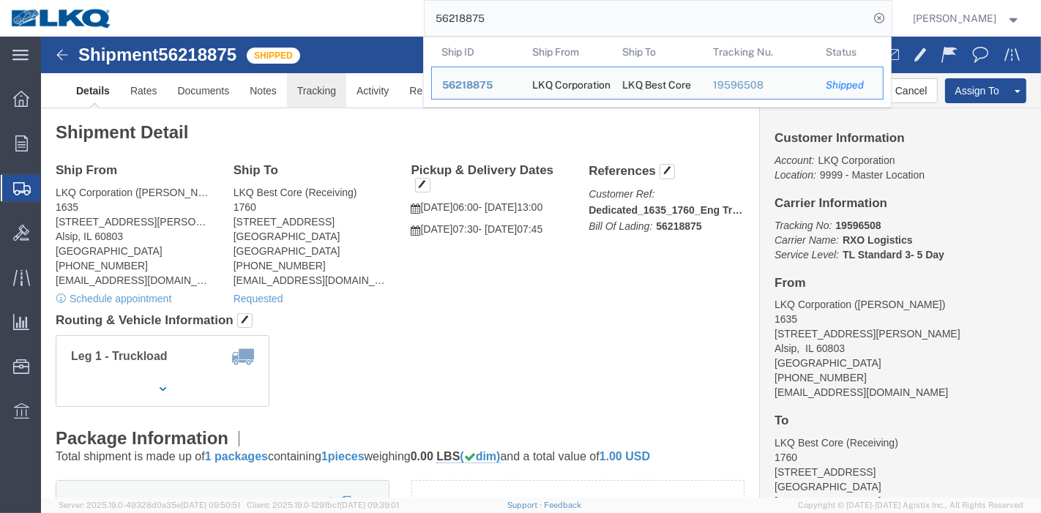
click link "Tracking"
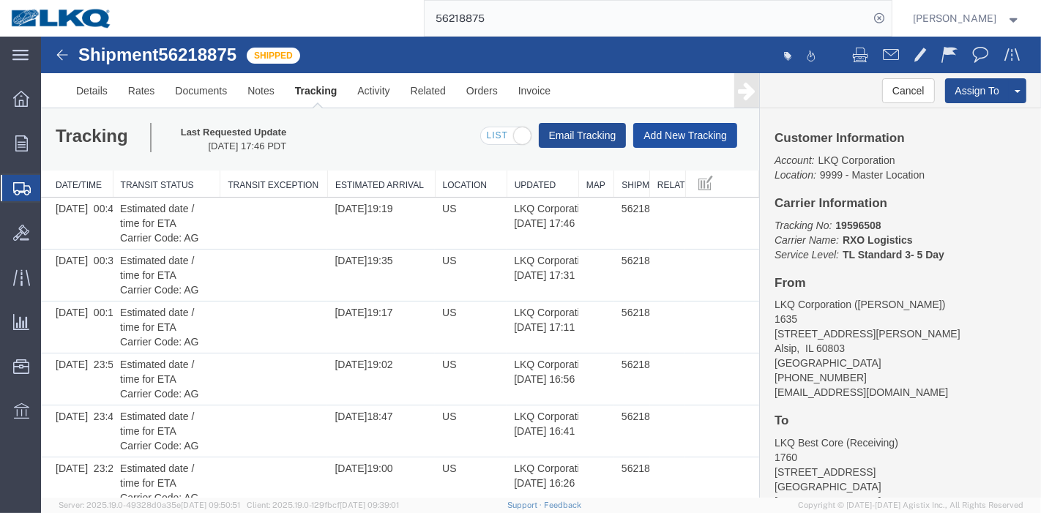
click at [671, 127] on button "Add New Tracking" at bounding box center [685, 135] width 104 height 25
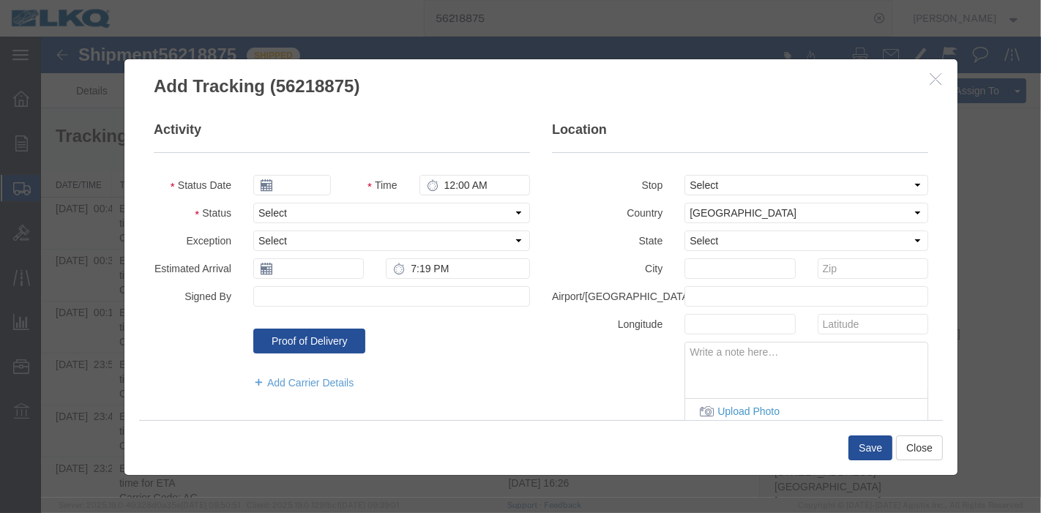
type input "09/17/2025"
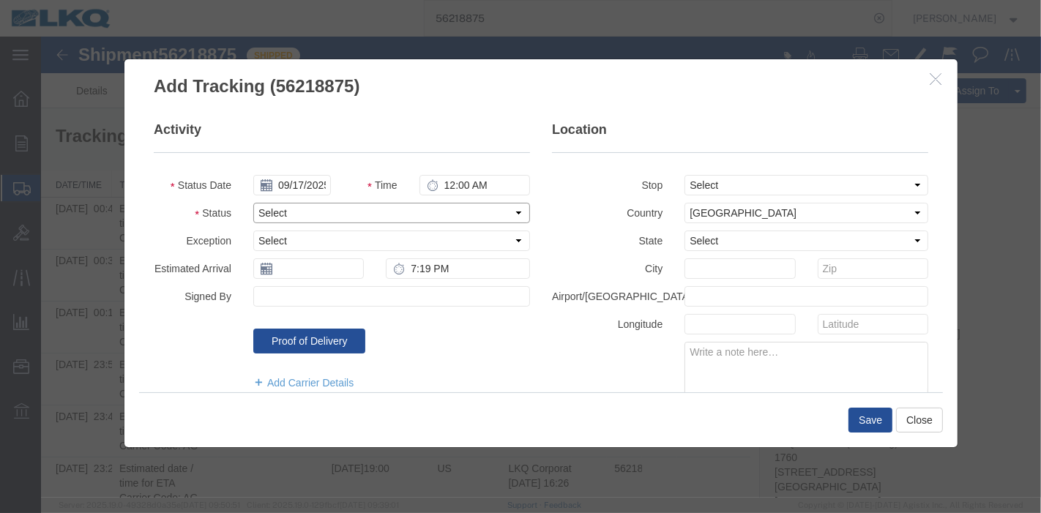
click at [269, 217] on select "Select Arrival Notice Available Arrival Notice Imported Arrive at Delivery Loca…" at bounding box center [391, 213] width 277 height 20
select select "DELIVRED"
click at [253, 203] on select "Select Arrival Notice Available Arrival Notice Imported Arrive at Delivery Loca…" at bounding box center [391, 213] width 277 height 20
click at [270, 266] on input "text" at bounding box center [308, 268] width 111 height 20
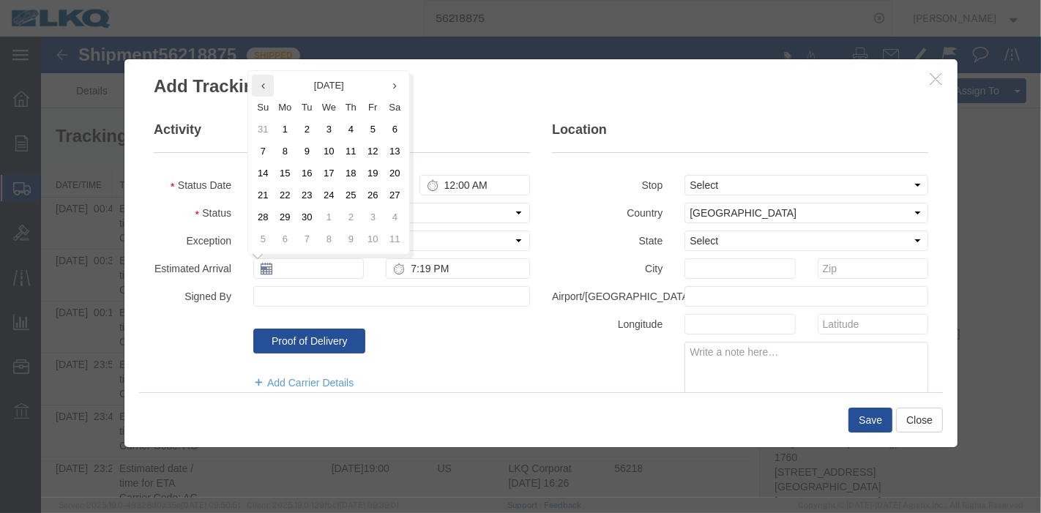
click at [255, 86] on th at bounding box center [262, 86] width 22 height 22
click at [263, 211] on td "24" at bounding box center [262, 217] width 22 height 22
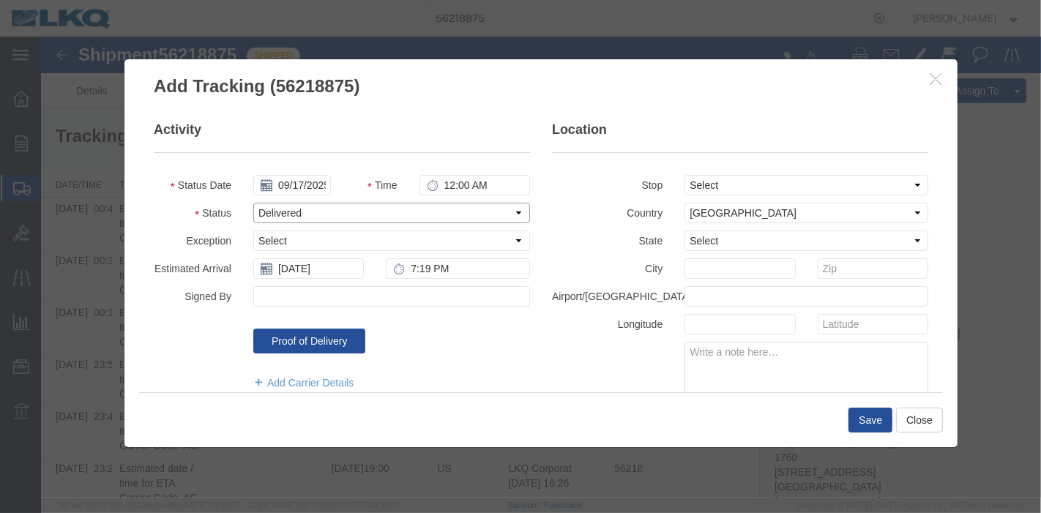
click at [307, 208] on select "Select Arrival Notice Available Arrival Notice Imported Arrive at Delivery Loca…" at bounding box center [391, 213] width 277 height 20
click at [313, 264] on input "[DATE]" at bounding box center [308, 268] width 111 height 20
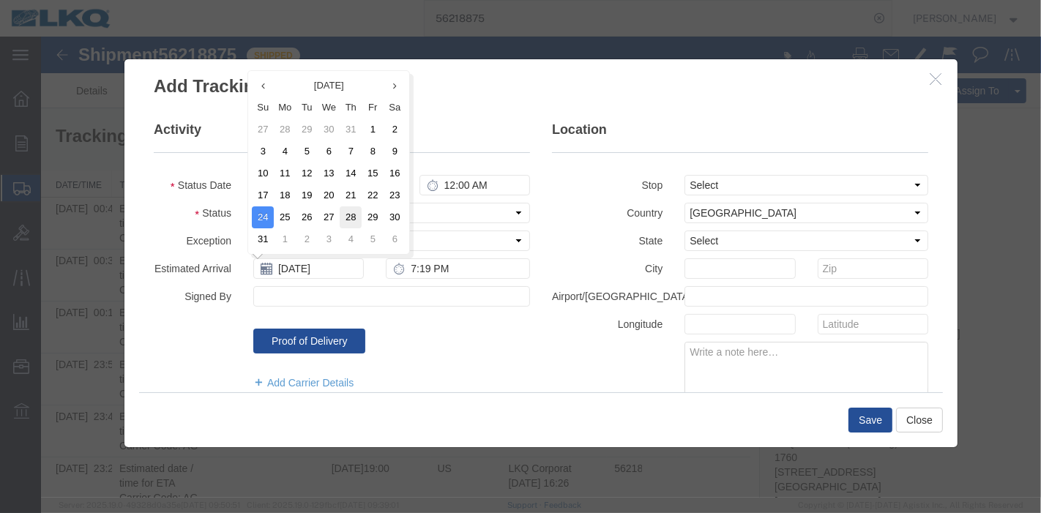
click at [340, 214] on td "28" at bounding box center [350, 217] width 22 height 22
type input "[DATE]"
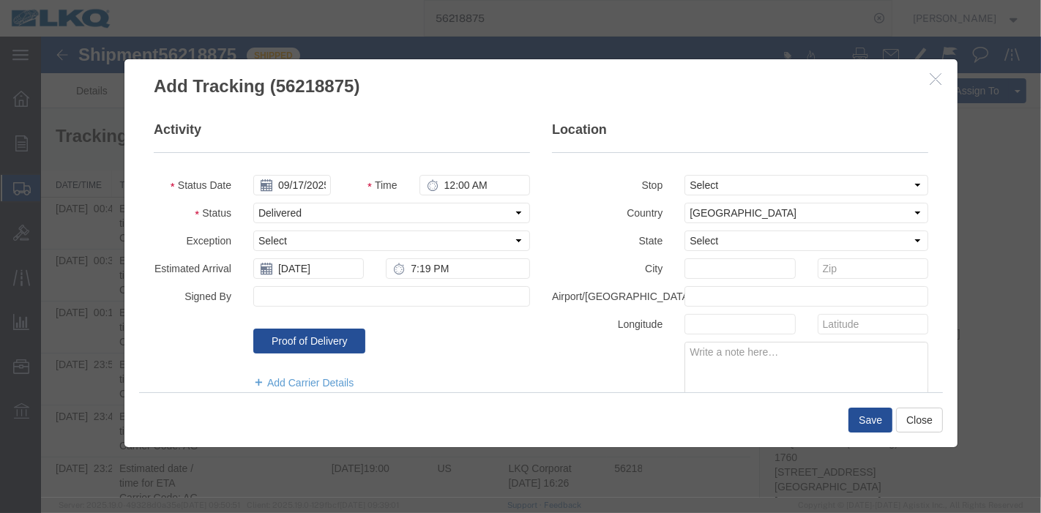
click at [858, 406] on div "Save Close" at bounding box center [540, 419] width 804 height 55
click at [861, 415] on button "Save" at bounding box center [870, 420] width 44 height 25
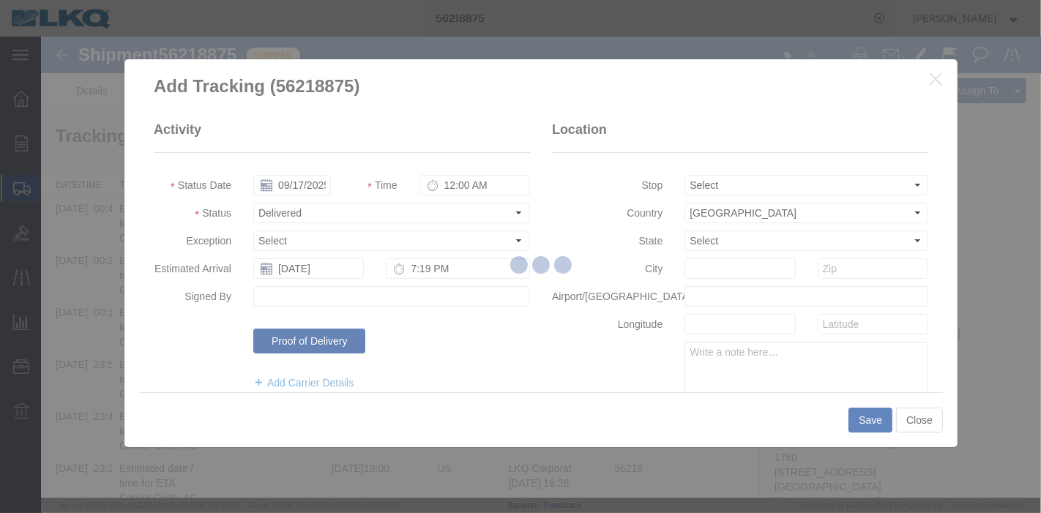
click at [848, 408] on button "Save" at bounding box center [870, 420] width 44 height 25
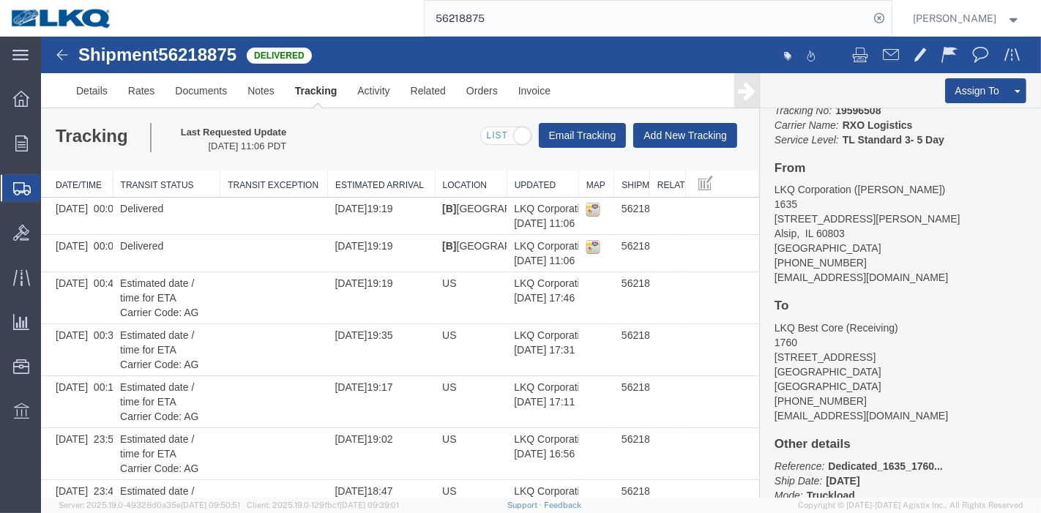
scroll to position [163, 0]
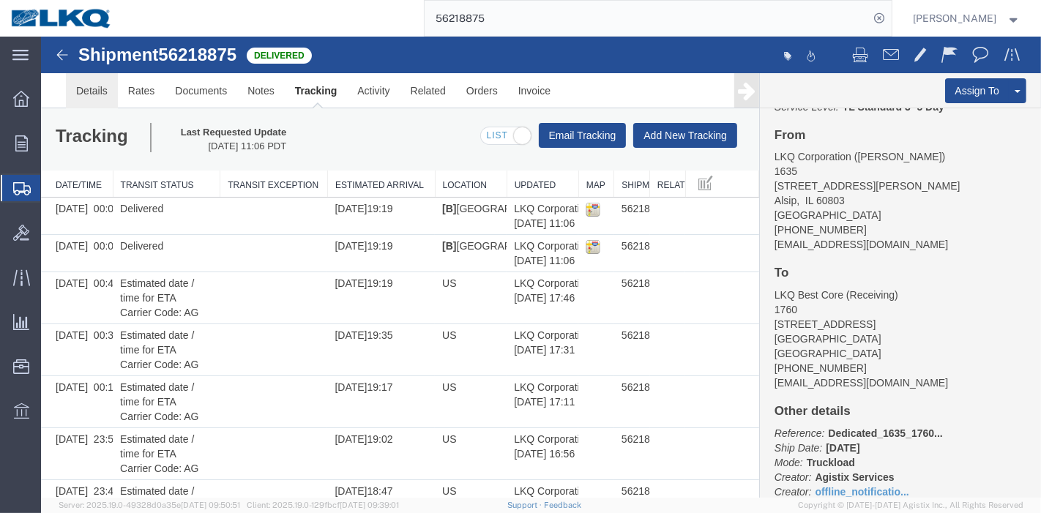
click at [97, 91] on link "Details" at bounding box center [91, 90] width 52 height 35
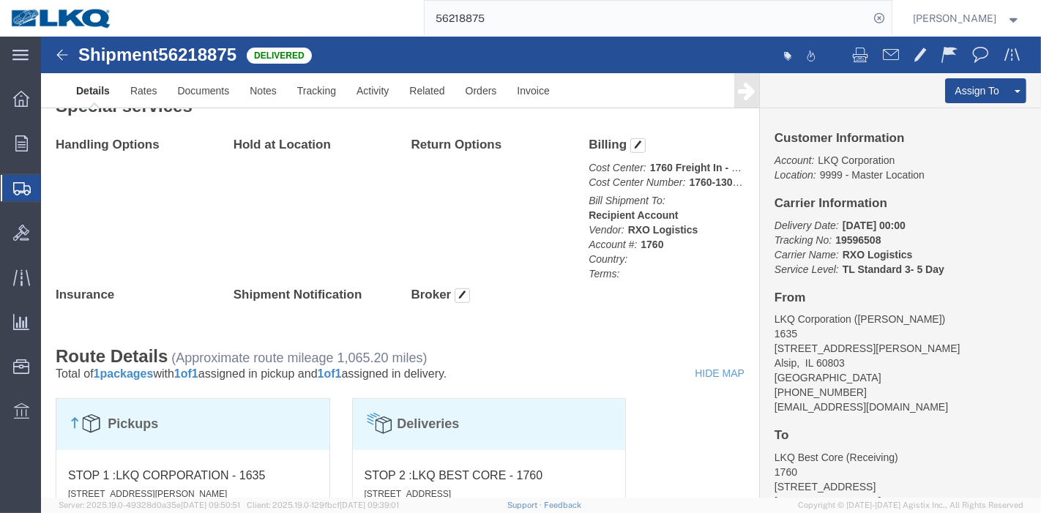
scroll to position [665, 0]
click span "button"
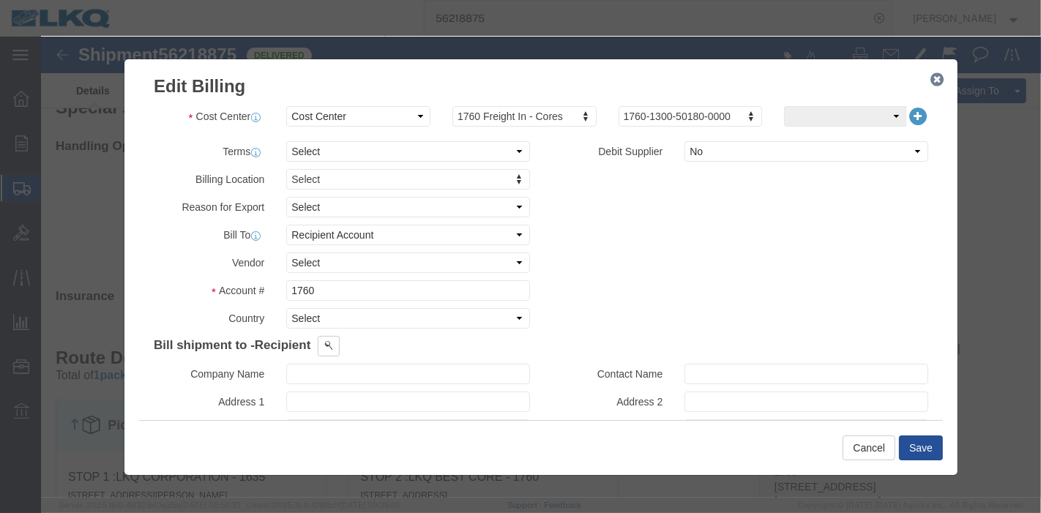
click button "button"
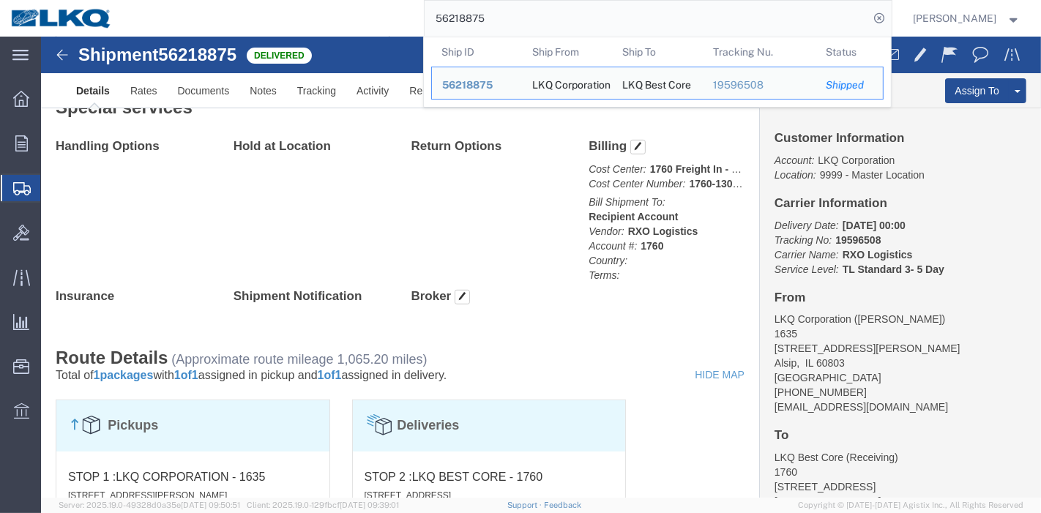
drag, startPoint x: 531, startPoint y: 18, endPoint x: 313, endPoint y: 26, distance: 217.6
click at [313, 26] on div "56218875 Ship ID Ship From Ship To Tracking Nu. Status Ship ID 56218875 Ship Fr…" at bounding box center [507, 18] width 769 height 37
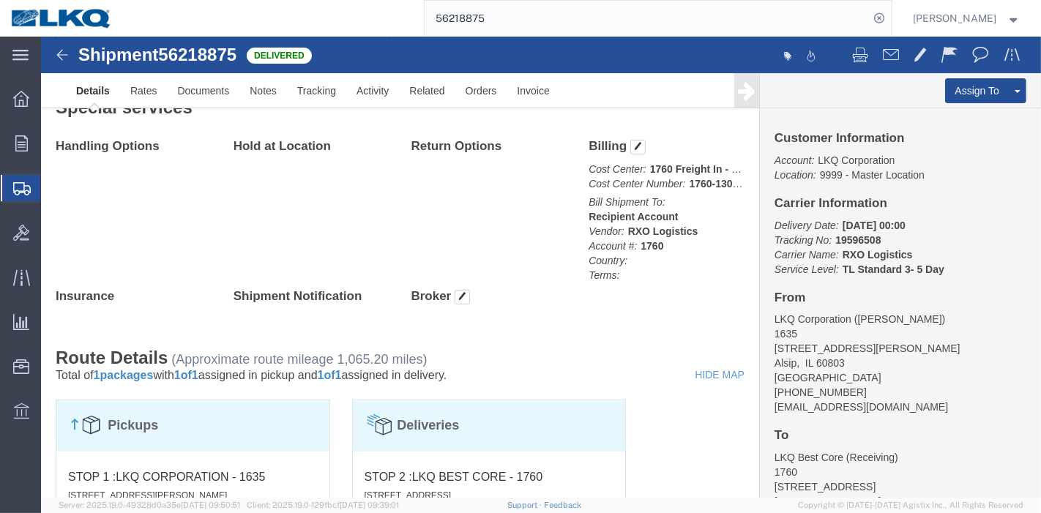
paste input "0530"
type input "56205305"
click at [882, 15] on icon at bounding box center [880, 18] width 20 height 20
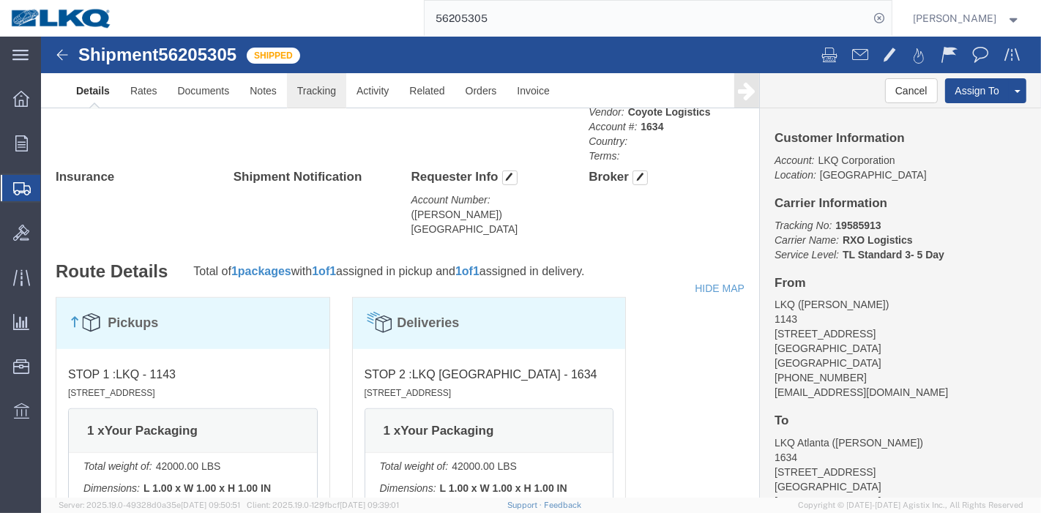
click link "Tracking"
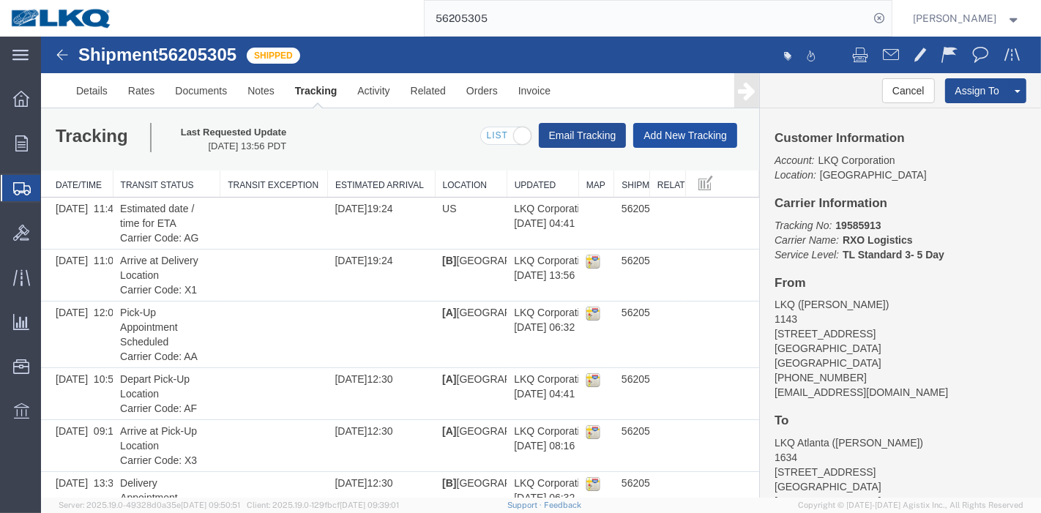
click at [660, 122] on div "Tracking Last Requested Update [DATE] 13:56 PDT Email Tracking Add New Tracking…" at bounding box center [399, 139] width 718 height 62
click at [661, 134] on button "Add New Tracking" at bounding box center [685, 135] width 104 height 25
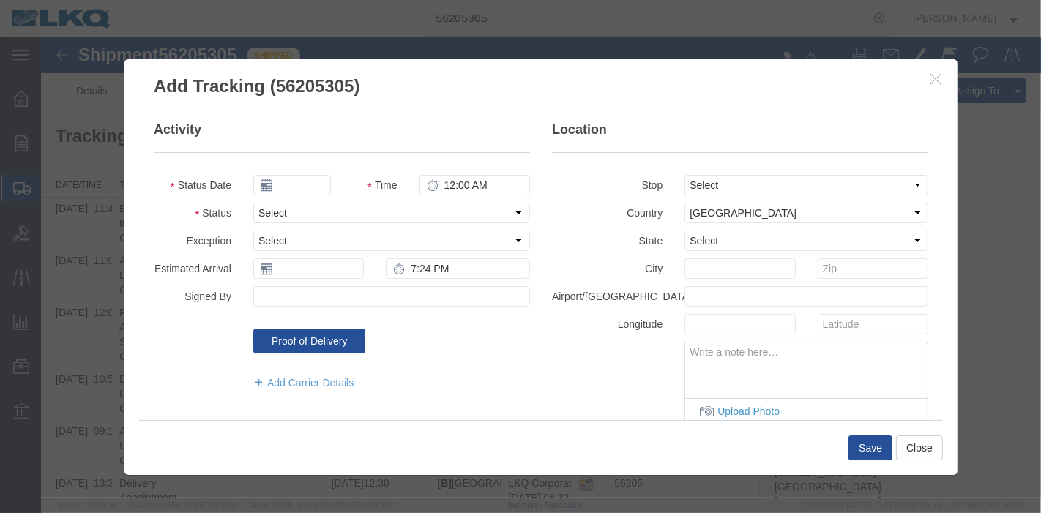
type input "09/17/2025"
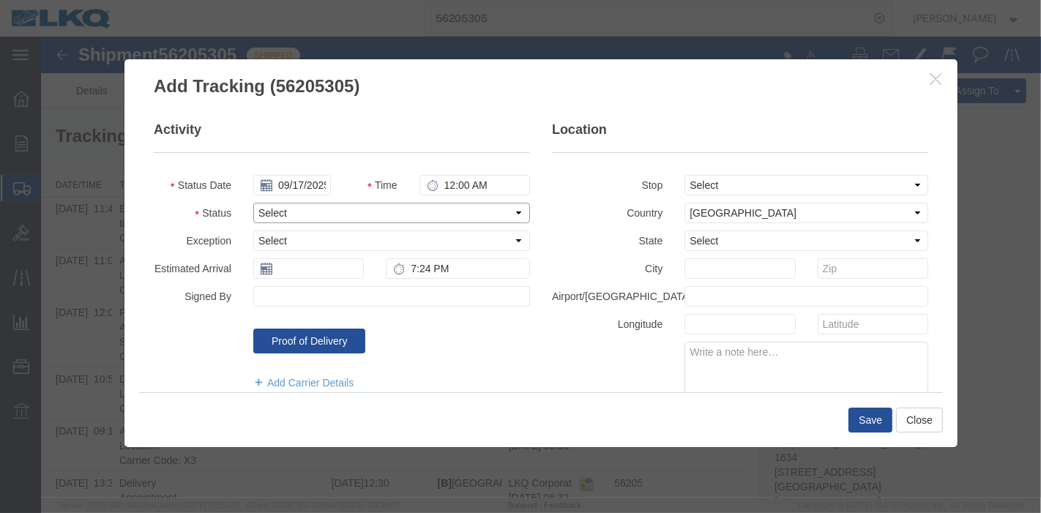
click at [280, 206] on select "Select Arrival Notice Available Arrival Notice Imported Arrive at Delivery Loca…" at bounding box center [391, 213] width 277 height 20
select select "DELIVRED"
click at [253, 203] on select "Select Arrival Notice Available Arrival Notice Imported Arrive at Delivery Loca…" at bounding box center [391, 213] width 277 height 20
click at [279, 261] on input "text" at bounding box center [308, 268] width 111 height 20
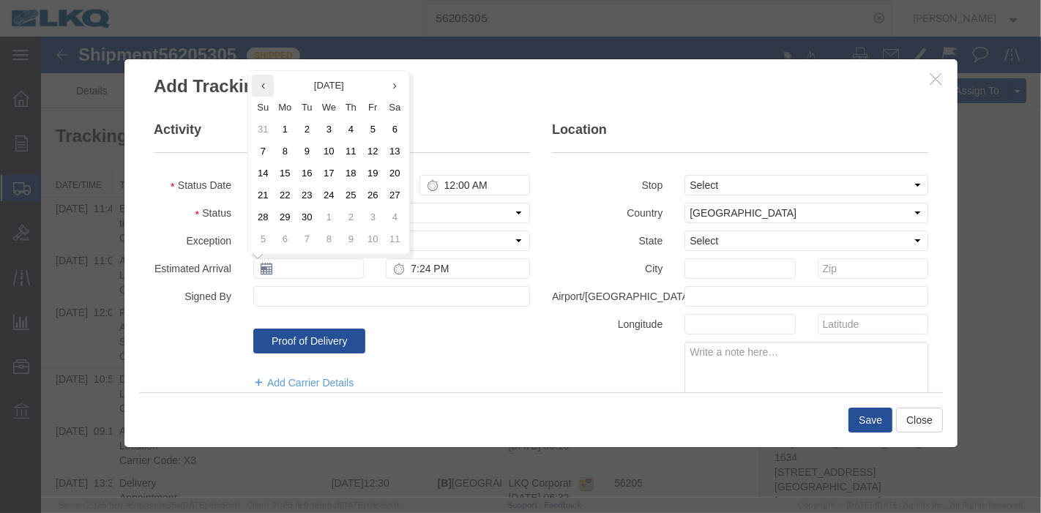
click at [256, 81] on th at bounding box center [262, 86] width 22 height 22
click at [358, 194] on td "21" at bounding box center [350, 195] width 22 height 22
type input "[DATE]"
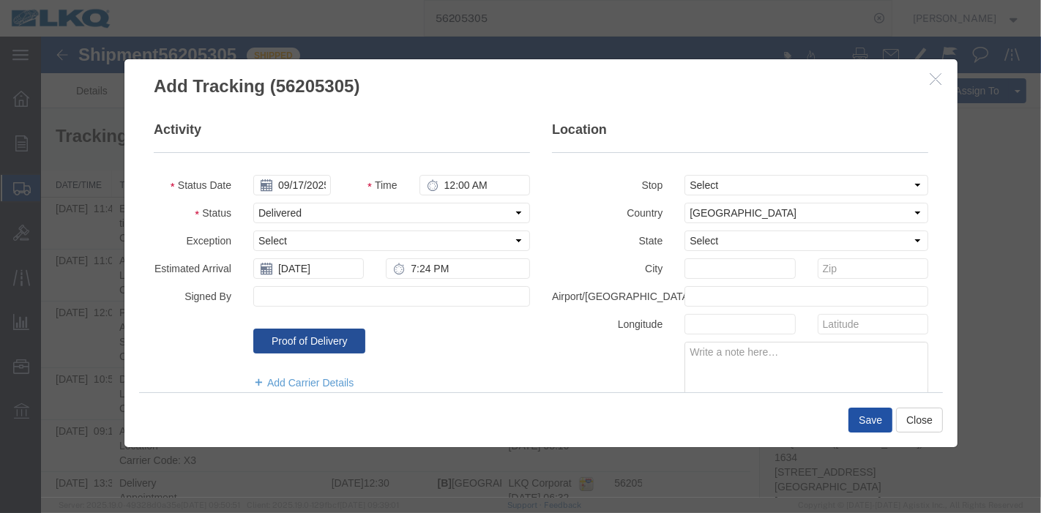
click at [874, 411] on button "Save" at bounding box center [870, 420] width 44 height 25
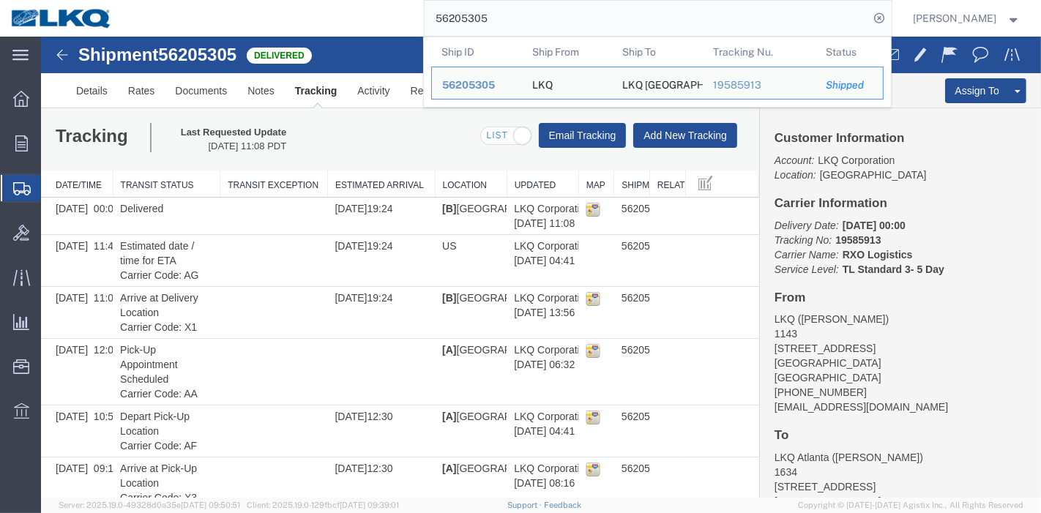
drag, startPoint x: 512, startPoint y: 24, endPoint x: 337, endPoint y: 20, distance: 175.0
click at [337, 20] on div "56205305 Ship ID Ship From Ship To Tracking Nu. Status Ship ID 56205305 Ship Fr…" at bounding box center [507, 18] width 769 height 37
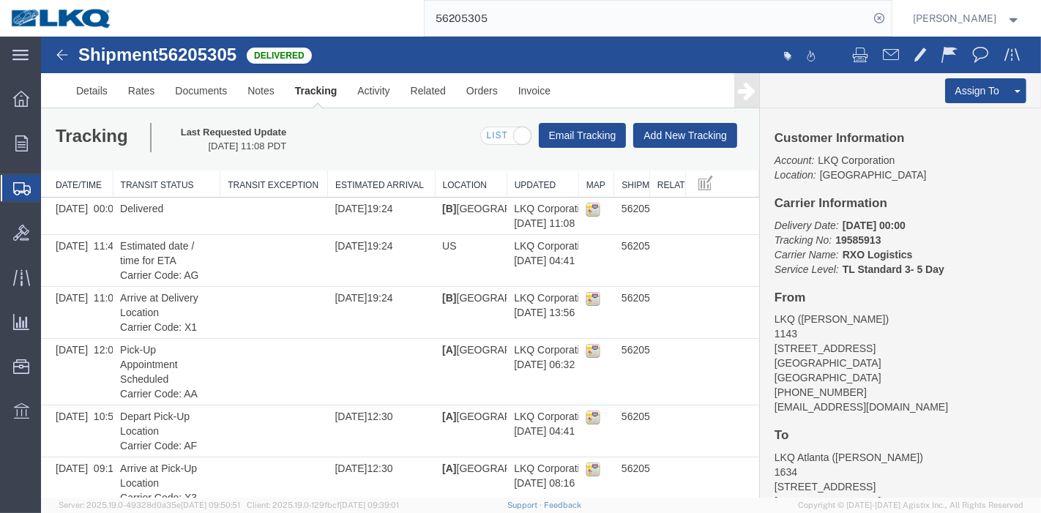
paste input "137947"
type input "56137947"
click at [884, 18] on icon at bounding box center [880, 18] width 20 height 20
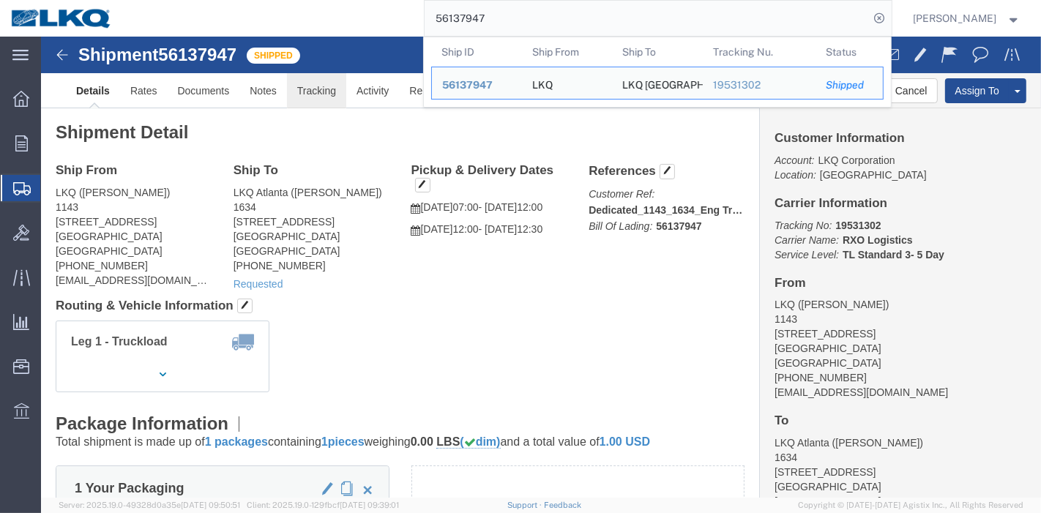
click link "Tracking"
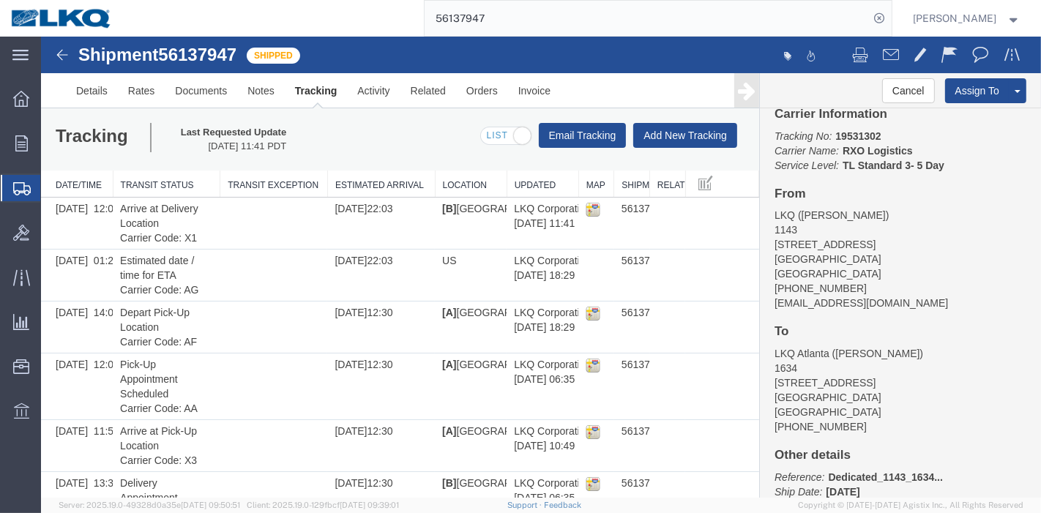
scroll to position [186, 0]
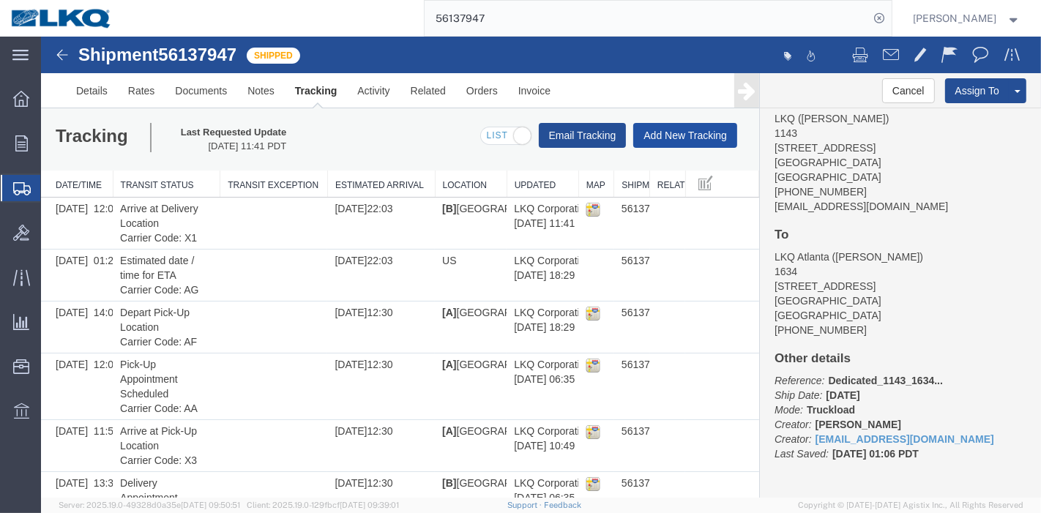
click at [681, 129] on button "Add New Tracking" at bounding box center [685, 135] width 104 height 25
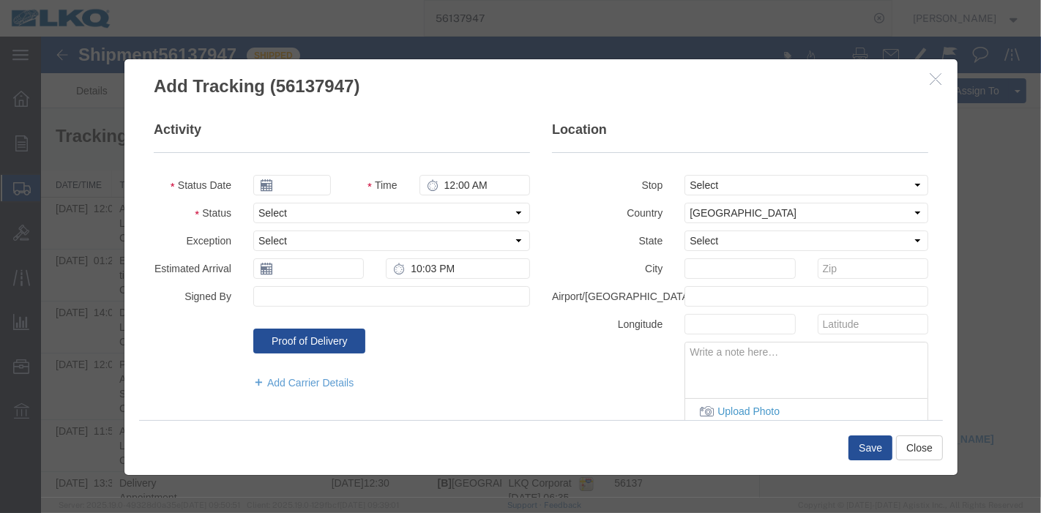
type input "09/17/2025"
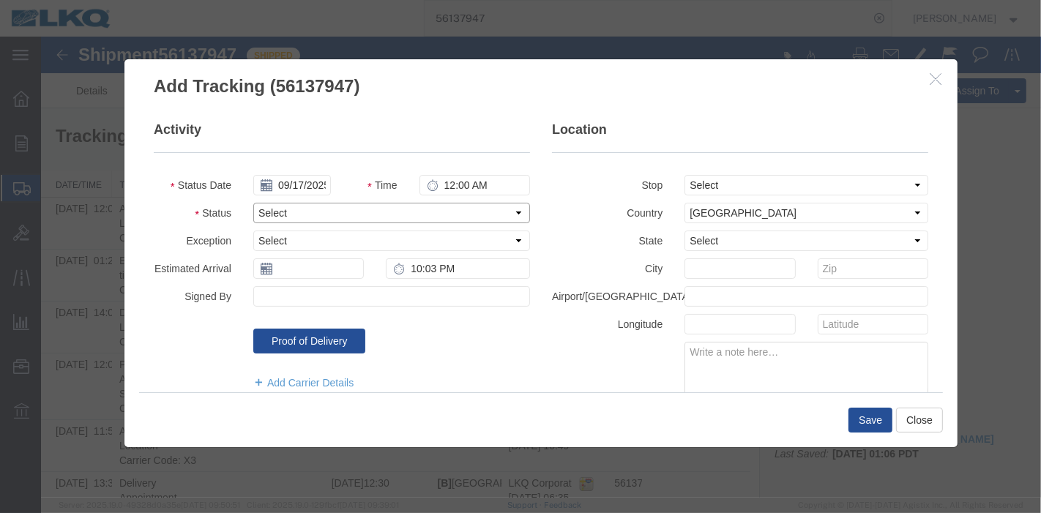
click at [313, 207] on select "Select Arrival Notice Available Arrival Notice Imported Arrive at Delivery Loca…" at bounding box center [391, 213] width 277 height 20
select select "DELIVRED"
click at [253, 203] on select "Select Arrival Notice Available Arrival Notice Imported Arrive at Delivery Loca…" at bounding box center [391, 213] width 277 height 20
click at [293, 265] on input "text" at bounding box center [308, 268] width 111 height 20
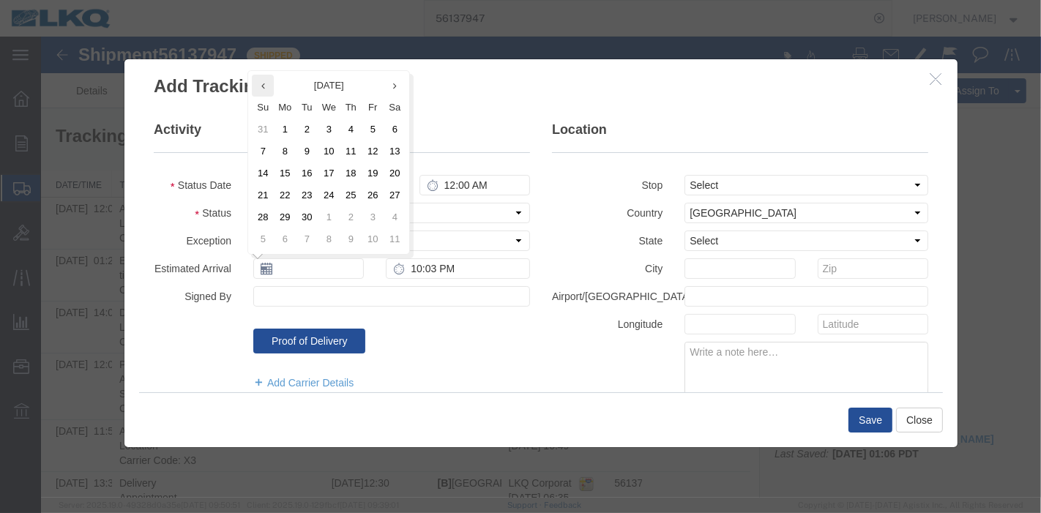
click at [266, 81] on th at bounding box center [262, 86] width 22 height 22
click at [341, 171] on td "14" at bounding box center [350, 174] width 22 height 22
type input "[DATE]"
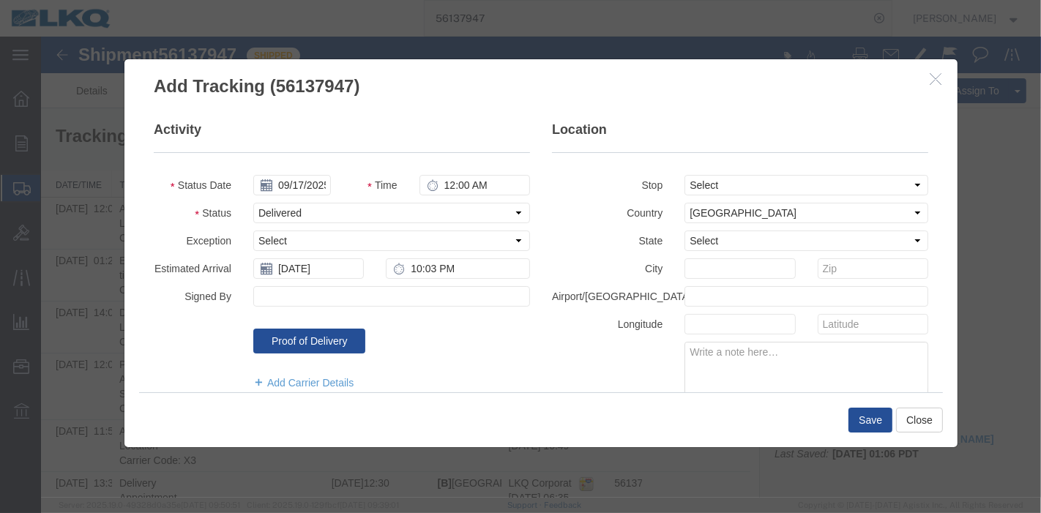
click at [843, 414] on div "Save Close" at bounding box center [540, 419] width 804 height 55
click at [857, 412] on button "Save" at bounding box center [870, 420] width 44 height 25
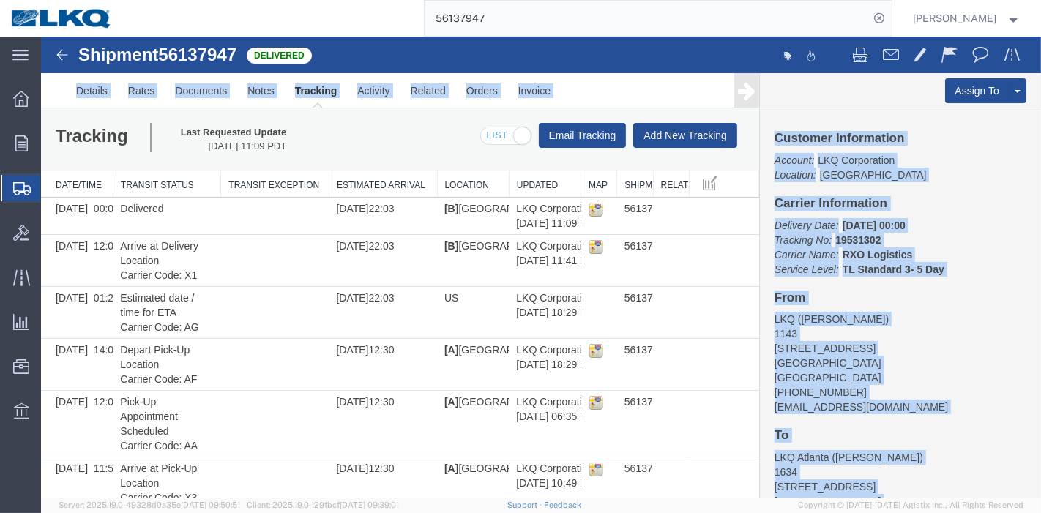
drag, startPoint x: 530, startPoint y: 34, endPoint x: 388, endPoint y: 12, distance: 143.7
click at [388, 37] on html "Shipment 56137947 8 of 8 Delivered Details Rates Documents Notes Tracking Activ…" at bounding box center [540, 267] width 1000 height 461
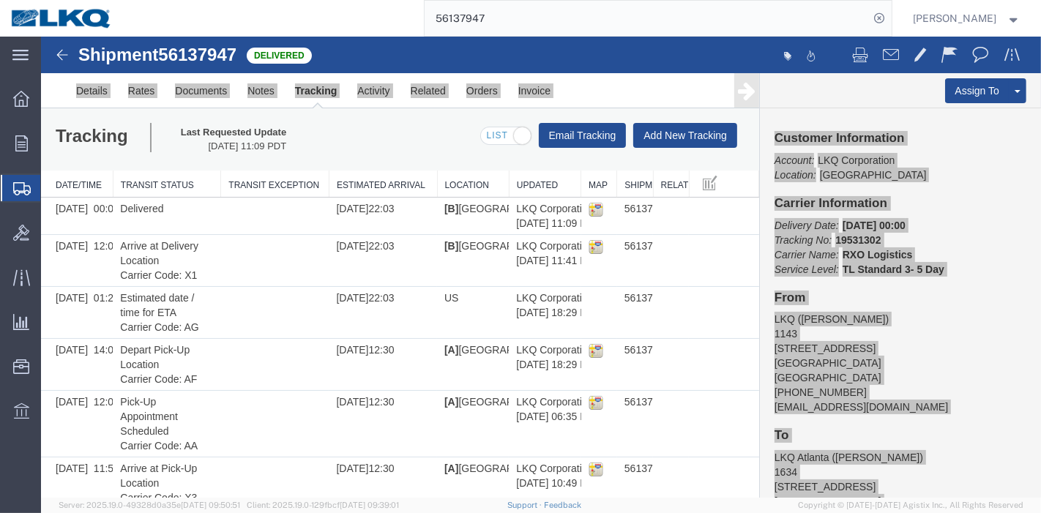
click at [529, 22] on input "56137947" at bounding box center [647, 18] width 445 height 35
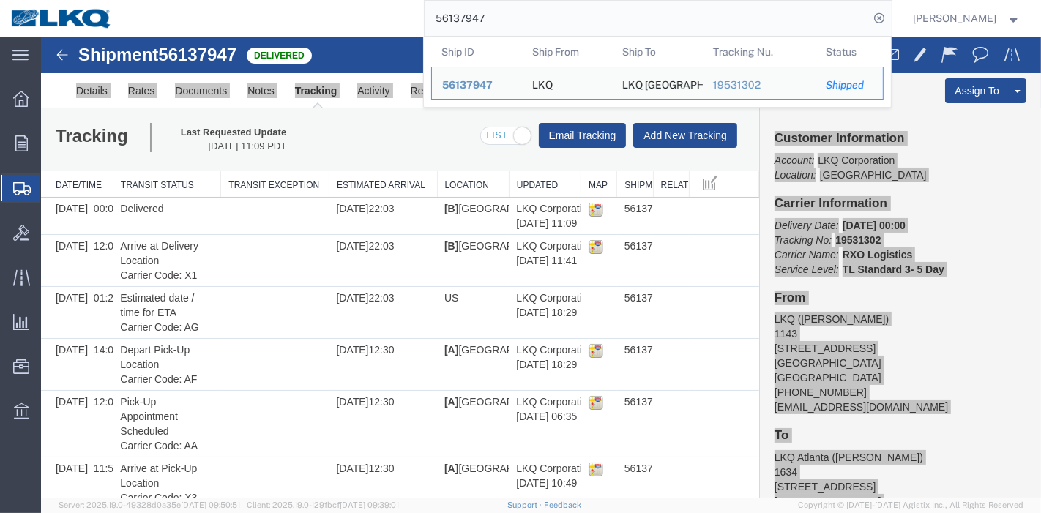
drag, startPoint x: 529, startPoint y: 23, endPoint x: 316, endPoint y: 15, distance: 213.2
click at [316, 15] on div "56137947 Ship ID Ship From Ship To Tracking Nu. Status Ship ID 56137947 Ship Fr…" at bounding box center [507, 18] width 769 height 37
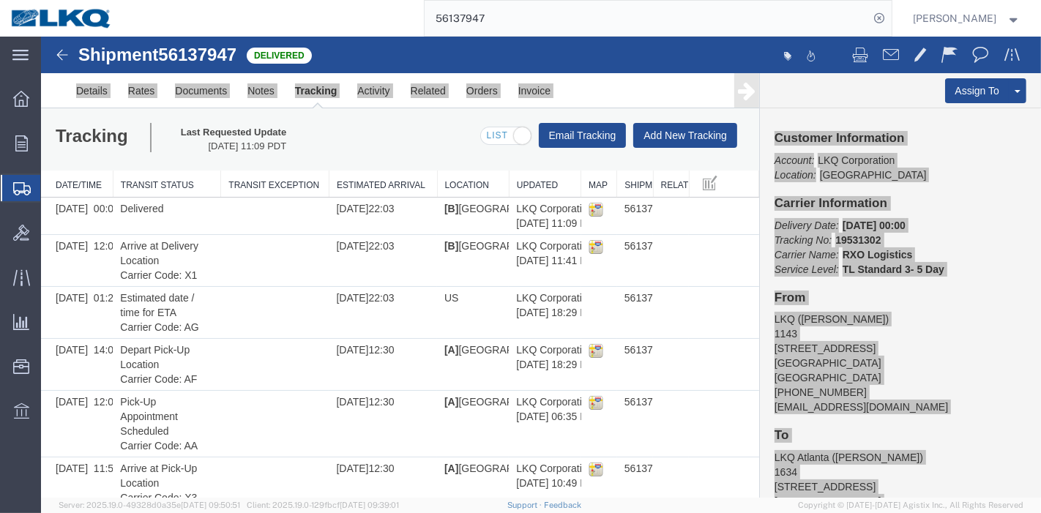
paste input "526150"
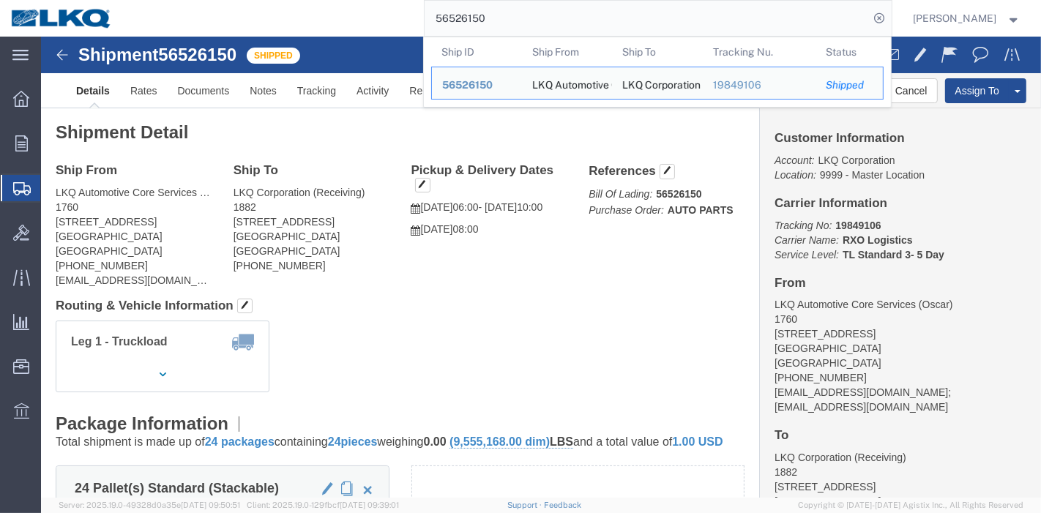
drag, startPoint x: 552, startPoint y: 15, endPoint x: 162, endPoint y: 6, distance: 390.3
paste input "93498"
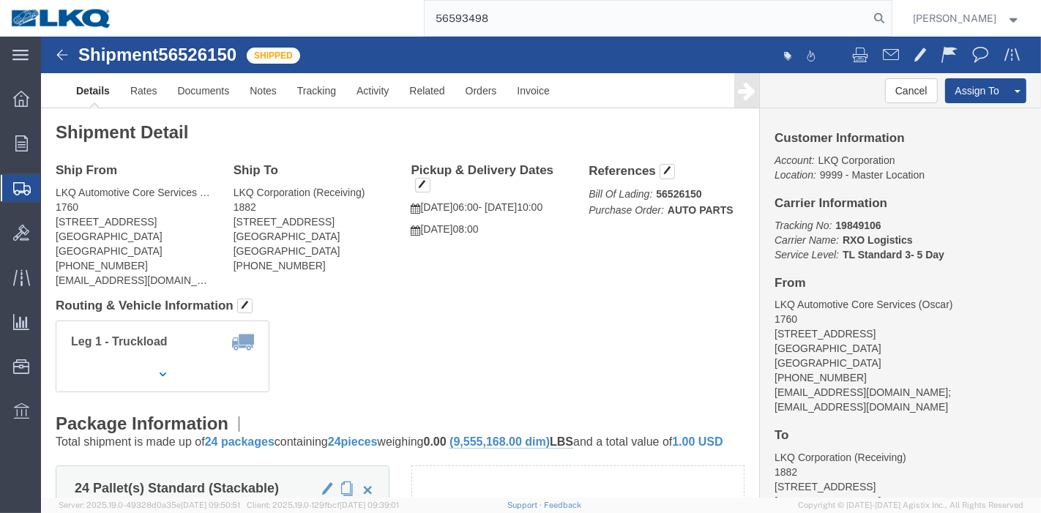
type input "56593498"
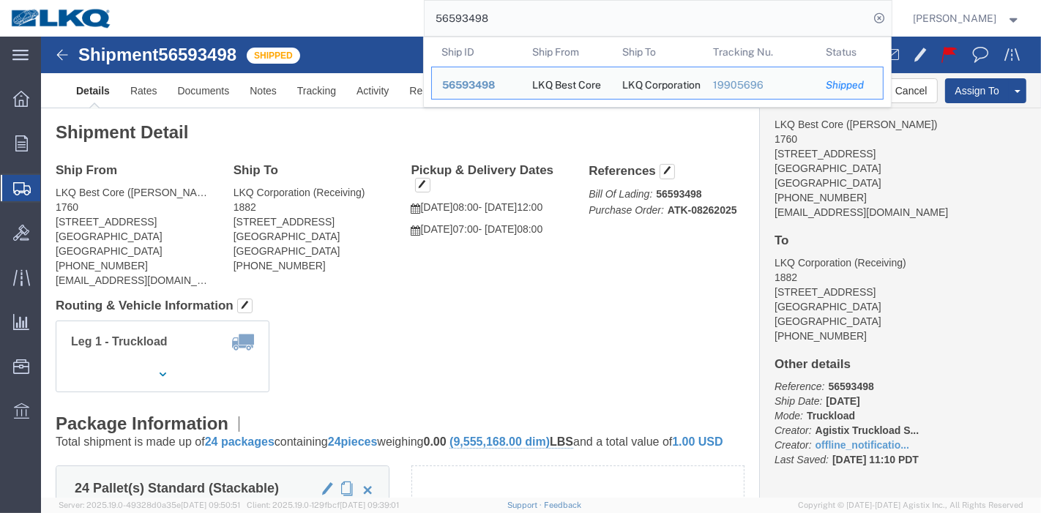
scroll to position [186, 0]
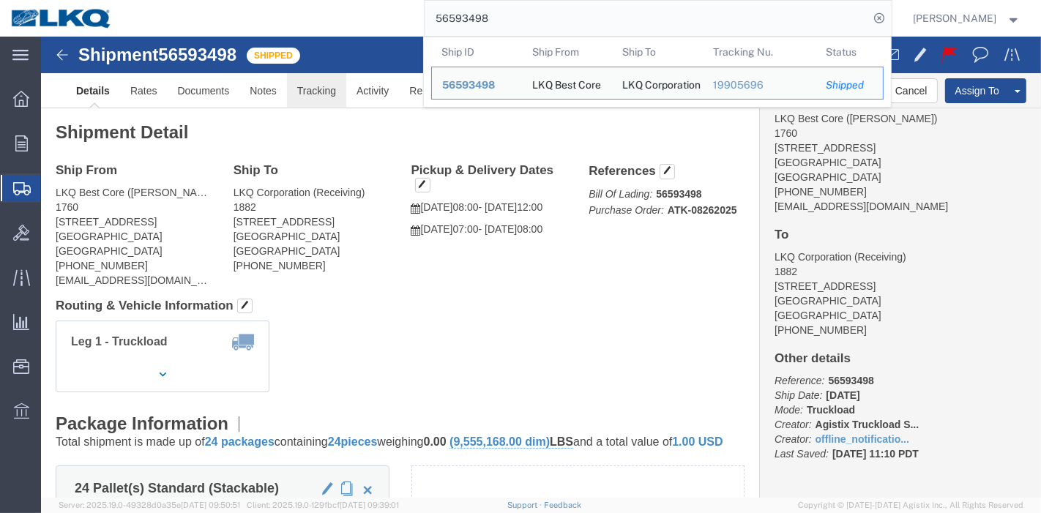
click link "Tracking"
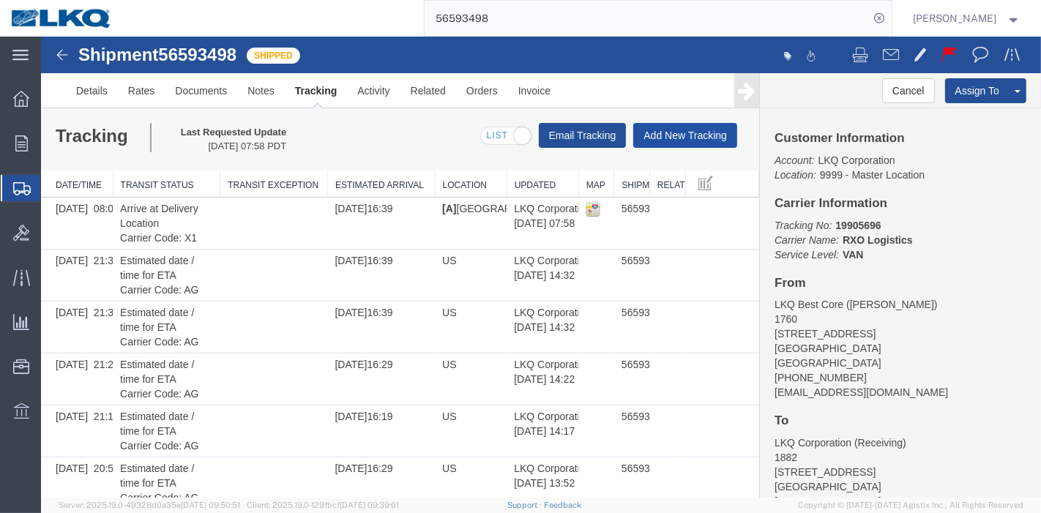
click at [679, 130] on button "Add New Tracking" at bounding box center [685, 135] width 104 height 25
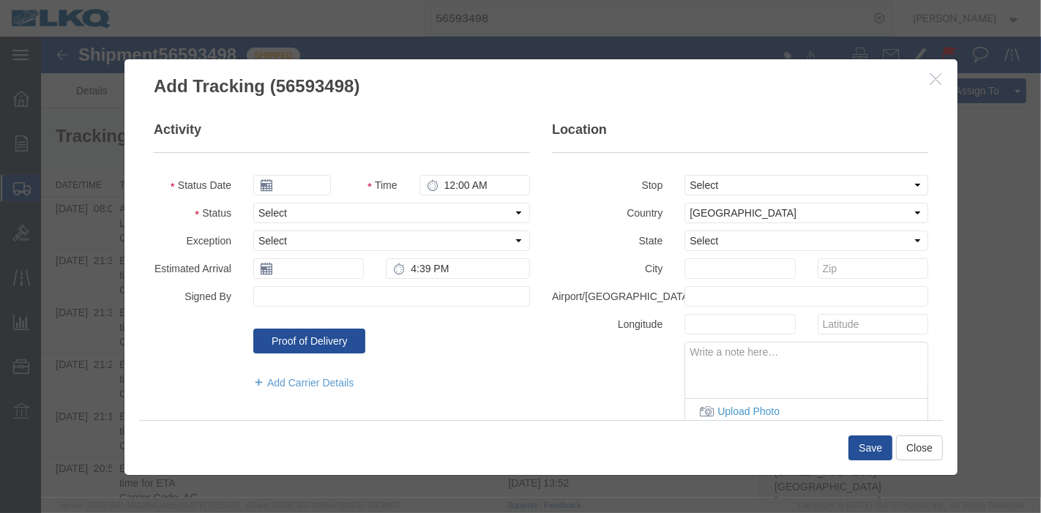
type input "09/17/2025"
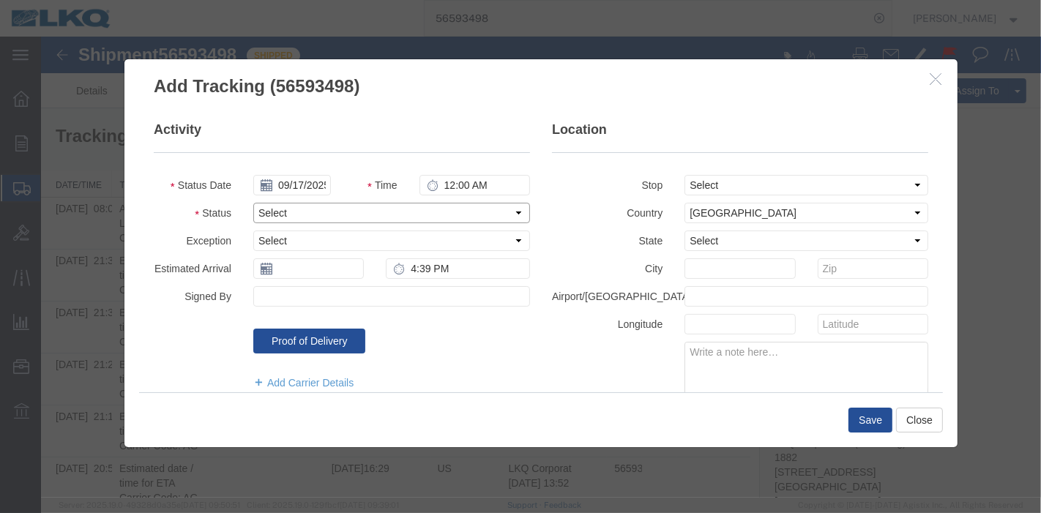
click at [318, 212] on select "Select Arrival Notice Available Arrival Notice Imported Arrive at Delivery Loca…" at bounding box center [391, 213] width 277 height 20
select select "DELIVRED"
click at [253, 203] on select "Select Arrival Notice Available Arrival Notice Imported Arrive at Delivery Loca…" at bounding box center [391, 213] width 277 height 20
click at [298, 266] on input "text" at bounding box center [308, 268] width 111 height 20
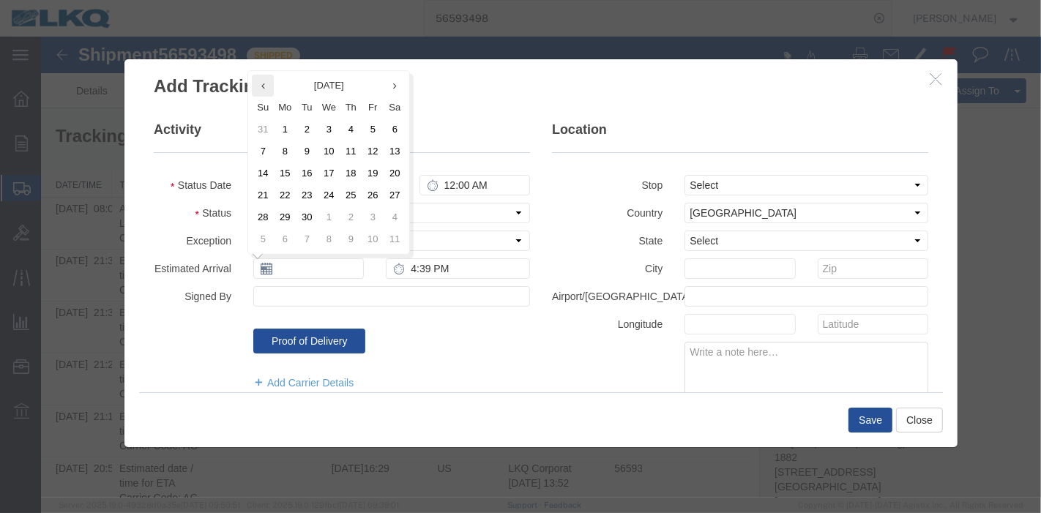
click at [261, 84] on icon at bounding box center [263, 86] width 4 height 10
click at [310, 216] on td "26" at bounding box center [306, 217] width 22 height 22
type input "[DATE]"
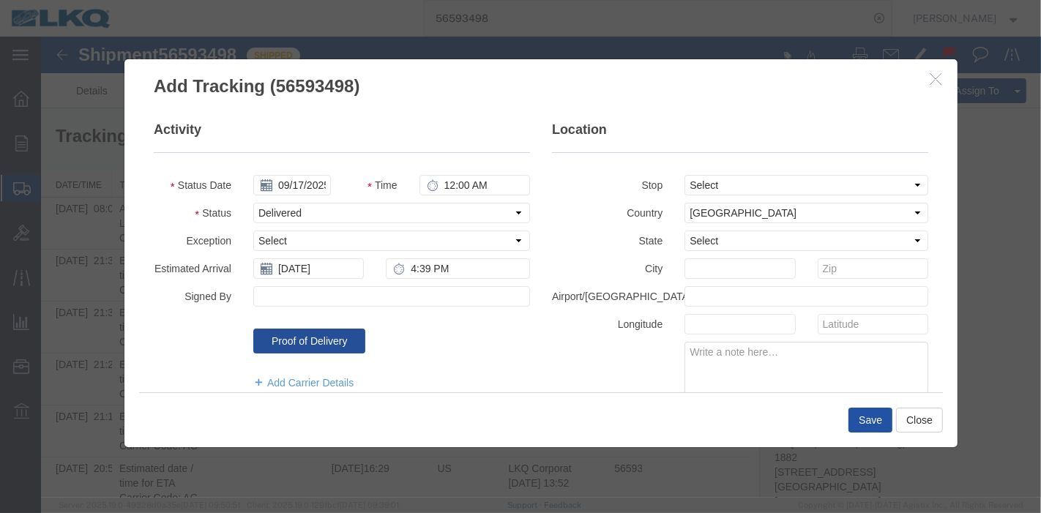
click at [861, 414] on button "Save" at bounding box center [870, 420] width 44 height 25
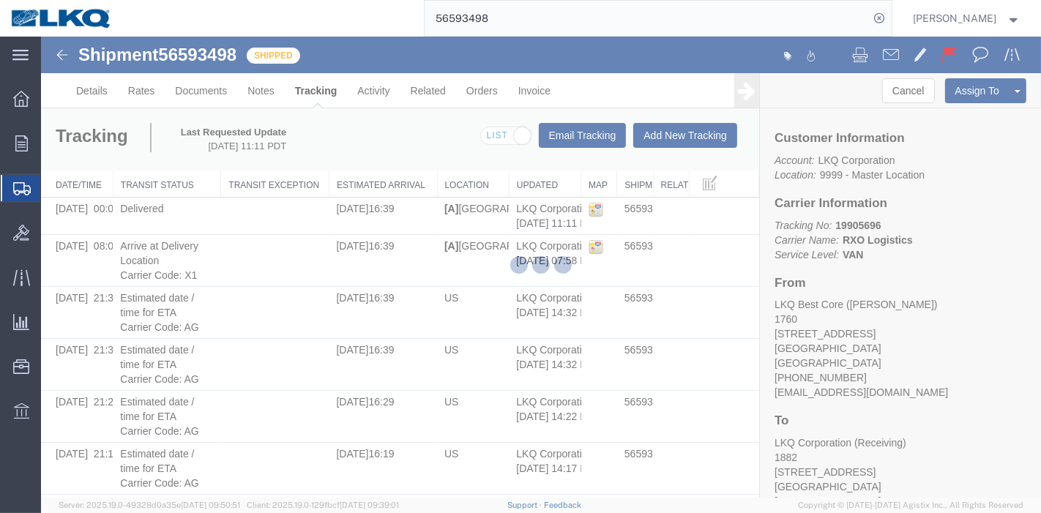
click at [86, 96] on div at bounding box center [541, 267] width 1000 height 461
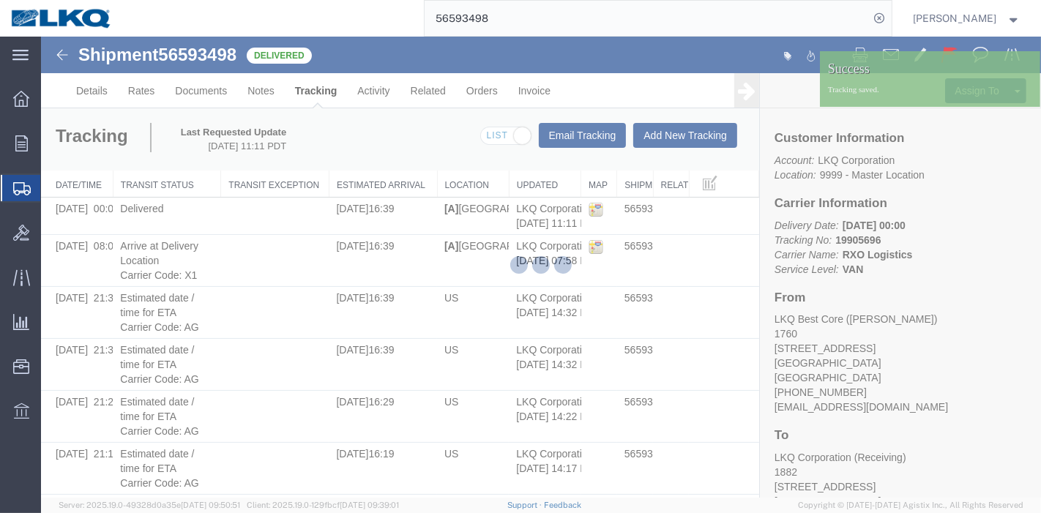
click at [89, 89] on div at bounding box center [541, 267] width 1000 height 461
click at [93, 89] on div at bounding box center [541, 267] width 1000 height 461
click at [94, 92] on div at bounding box center [541, 267] width 1000 height 461
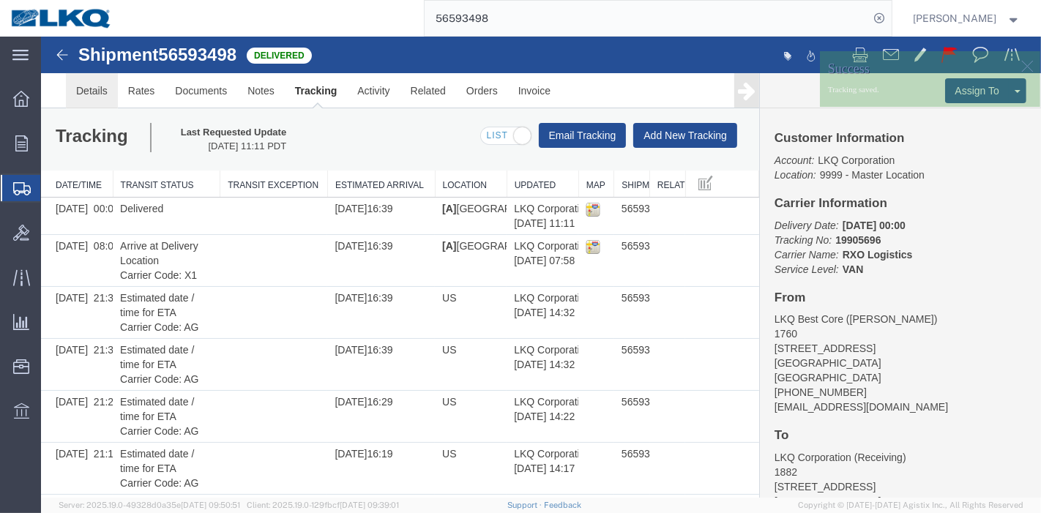
drag, startPoint x: 134, startPoint y: 128, endPoint x: 93, endPoint y: 92, distance: 55.0
click at [93, 92] on link "Details" at bounding box center [91, 90] width 52 height 35
